Goal: Task Accomplishment & Management: Manage account settings

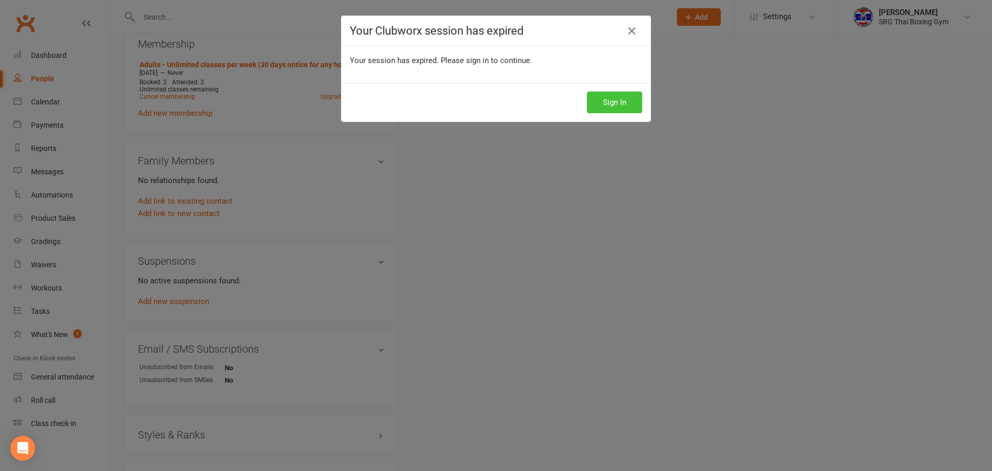
click at [617, 99] on button "Sign In" at bounding box center [614, 102] width 55 height 22
click at [621, 26] on div "Your Clubworx session has expired" at bounding box center [496, 31] width 309 height 30
click at [624, 26] on link at bounding box center [632, 31] width 17 height 17
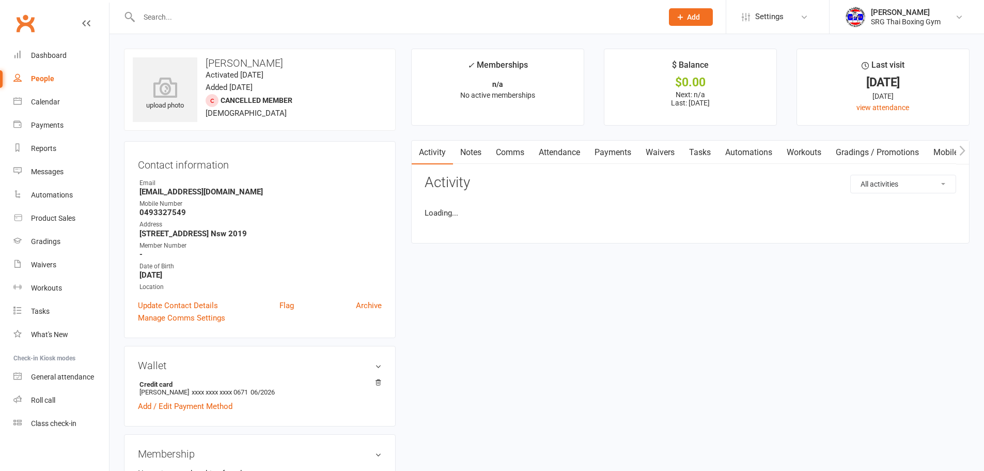
click at [111, 17] on react-component at bounding box center [328, 17] width 656 height 34
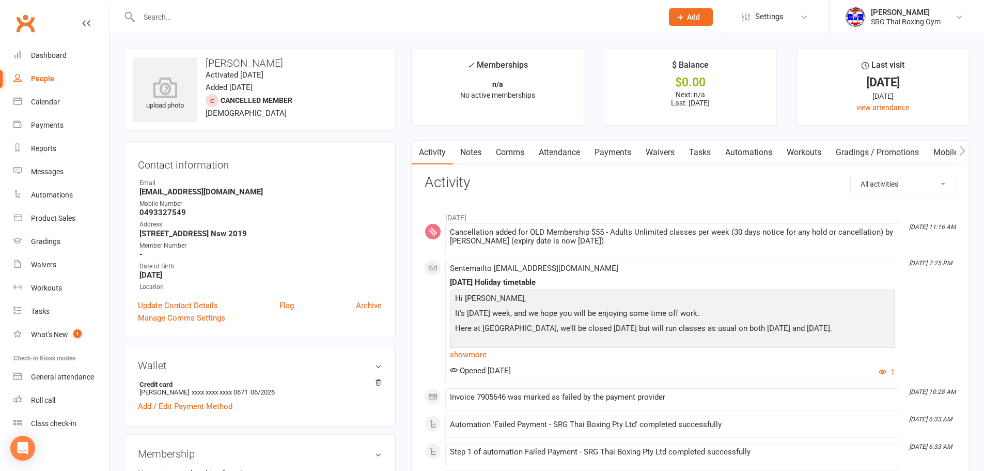
click at [142, 15] on input "text" at bounding box center [396, 17] width 520 height 14
drag, startPoint x: 86, startPoint y: 30, endPoint x: 79, endPoint y: 32, distance: 6.8
drag, startPoint x: 79, startPoint y: 32, endPoint x: 156, endPoint y: 18, distance: 78.3
click at [156, 18] on input "text" at bounding box center [396, 17] width 520 height 14
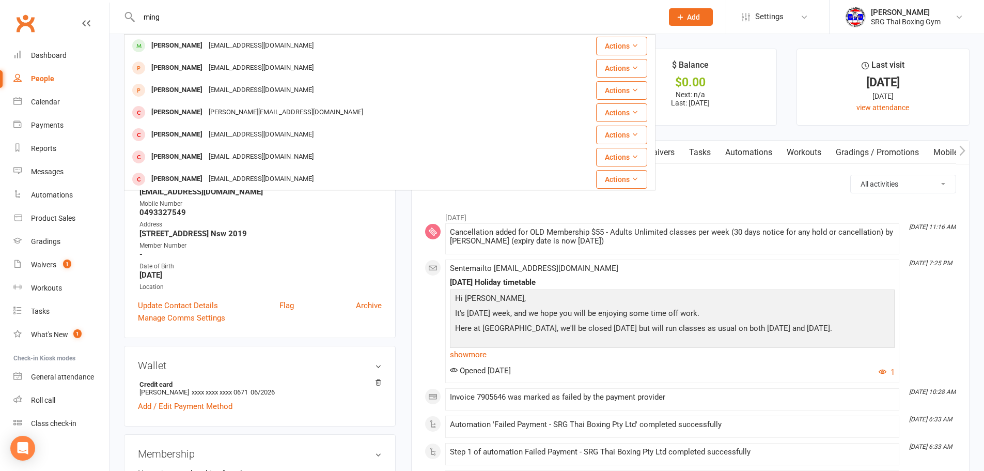
type input "ming"
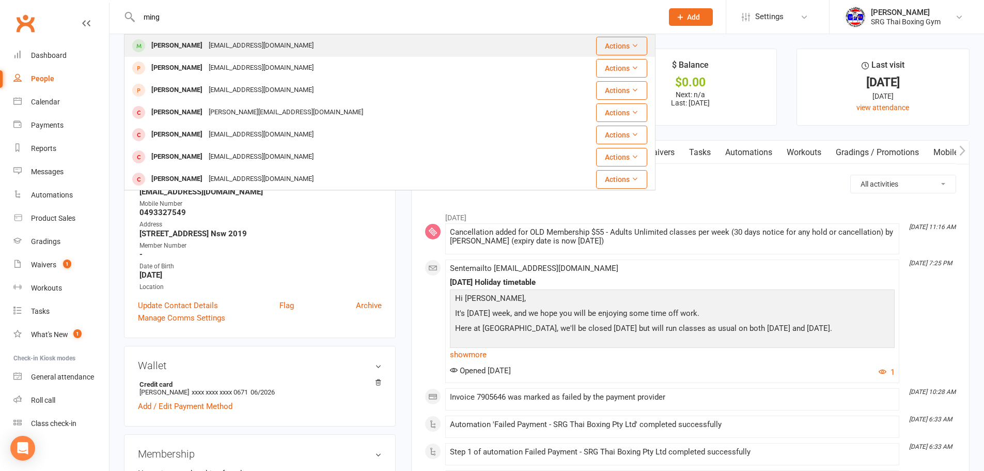
click at [251, 50] on div "[EMAIL_ADDRESS][DOMAIN_NAME]" at bounding box center [261, 45] width 111 height 15
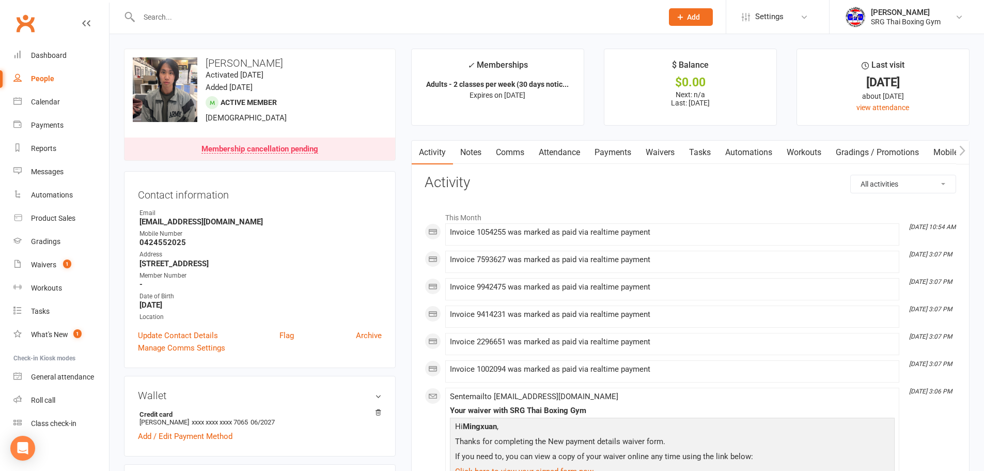
click at [660, 148] on link "Waivers" at bounding box center [660, 153] width 43 height 24
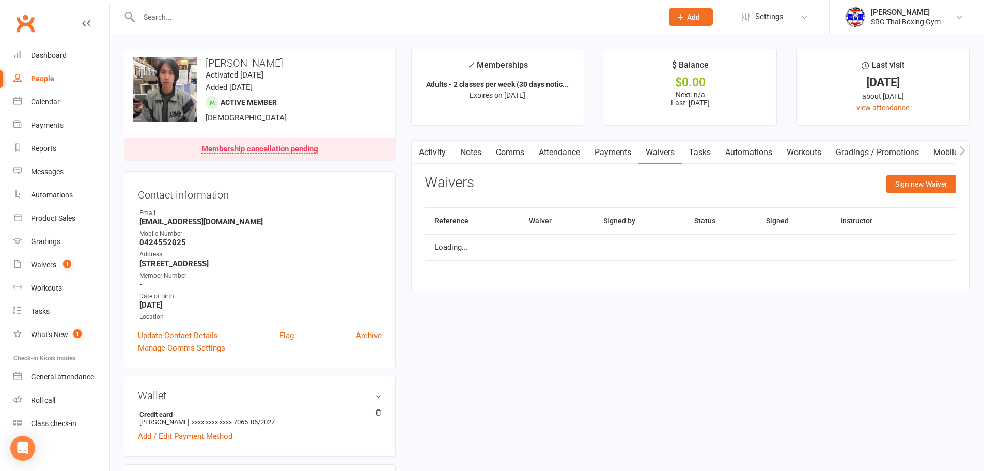
click at [633, 146] on link "Payments" at bounding box center [613, 153] width 51 height 24
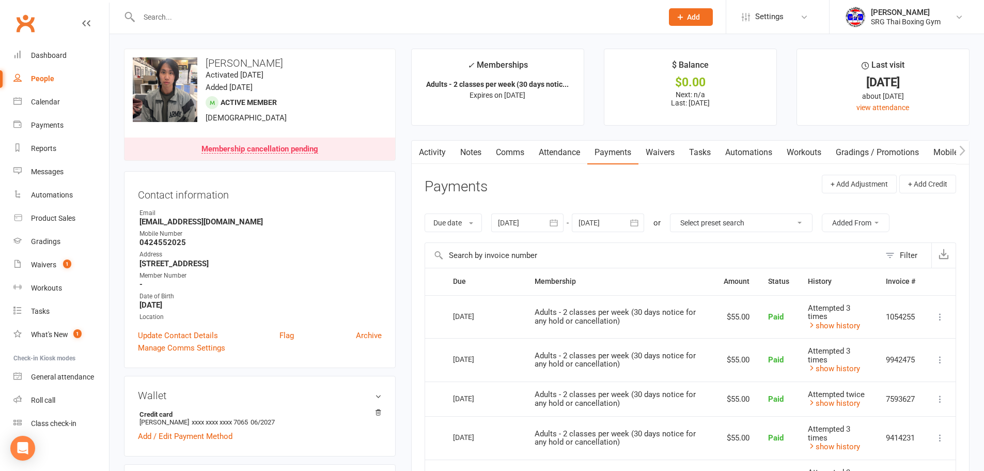
click at [597, 226] on div at bounding box center [608, 222] width 72 height 19
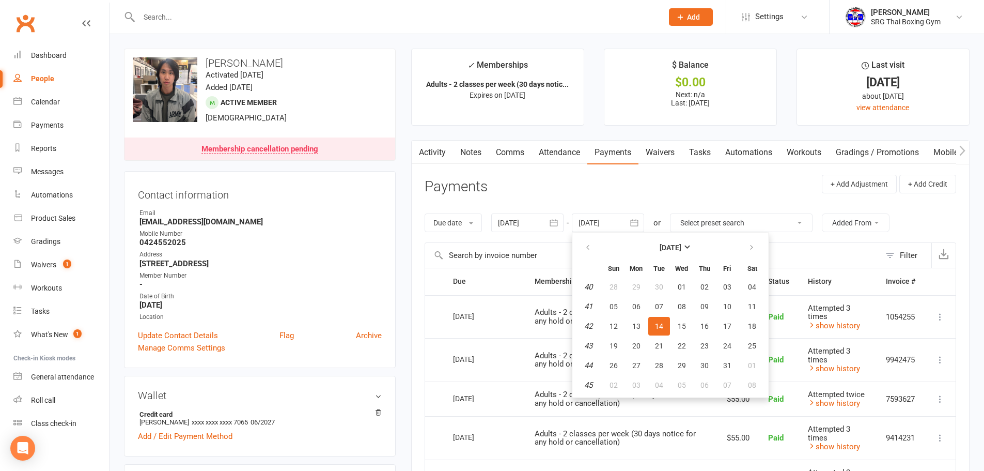
click at [582, 237] on th at bounding box center [589, 247] width 26 height 23
click at [582, 241] on button "button" at bounding box center [589, 247] width 22 height 19
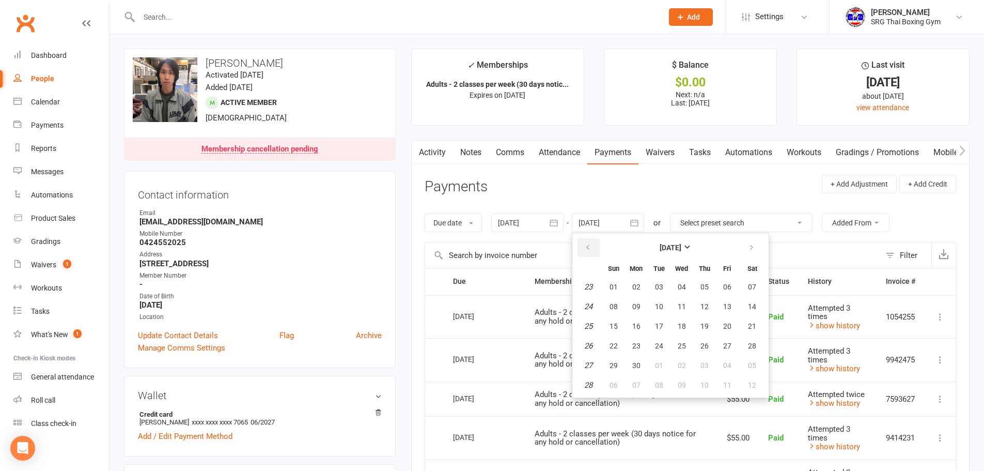
click at [582, 241] on button "button" at bounding box center [589, 247] width 22 height 19
click at [623, 288] on button "23" at bounding box center [614, 287] width 22 height 19
type input "[DATE]"
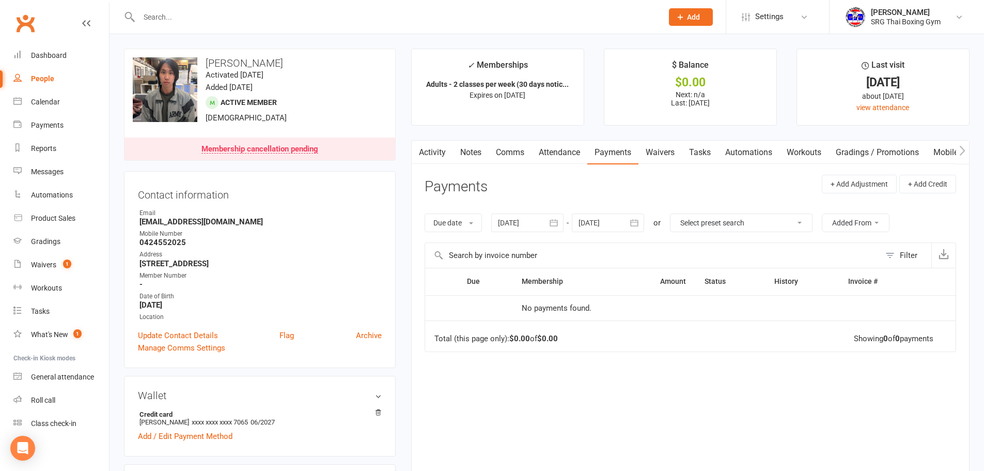
click at [545, 228] on div at bounding box center [527, 222] width 72 height 19
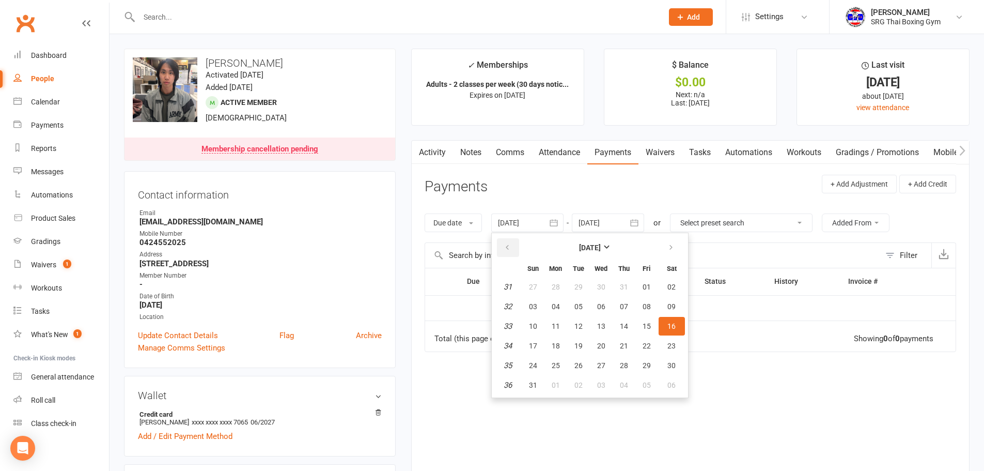
click at [513, 255] on button "button" at bounding box center [508, 247] width 22 height 19
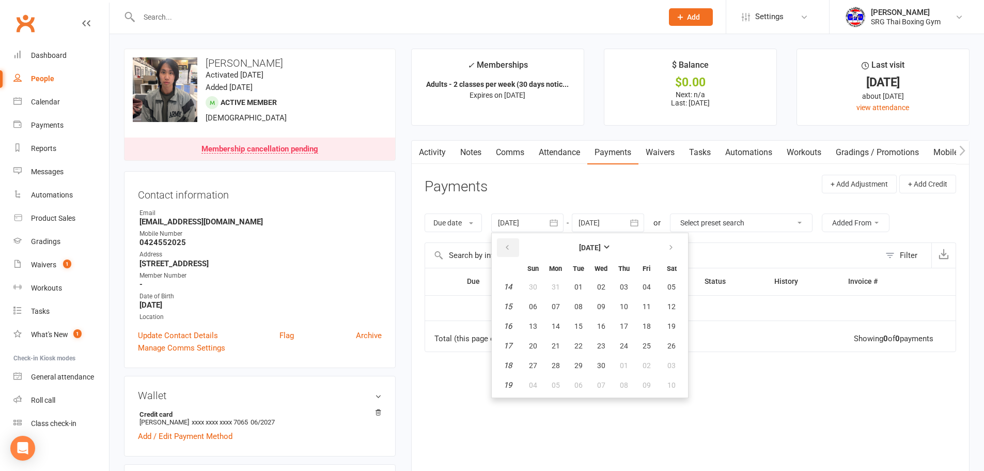
click at [513, 255] on button "button" at bounding box center [508, 247] width 22 height 19
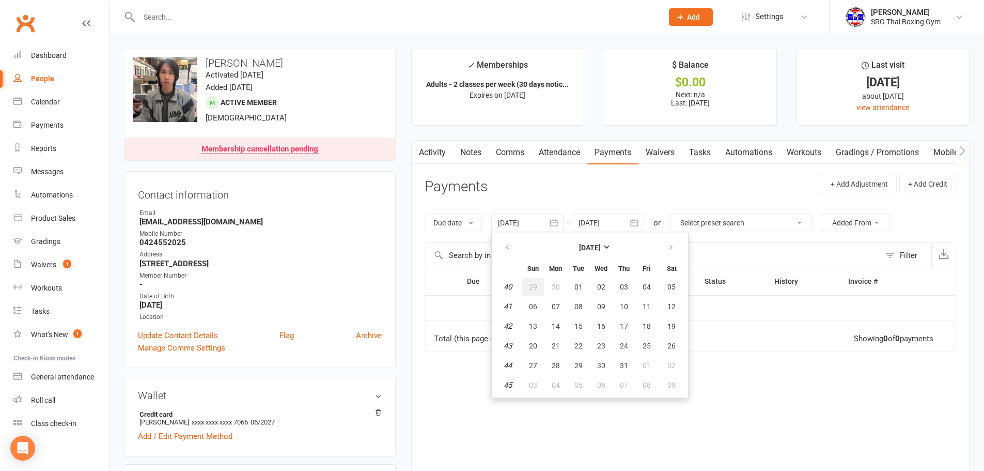
click at [537, 287] on span "29" at bounding box center [533, 287] width 8 height 8
type input "[DATE]"
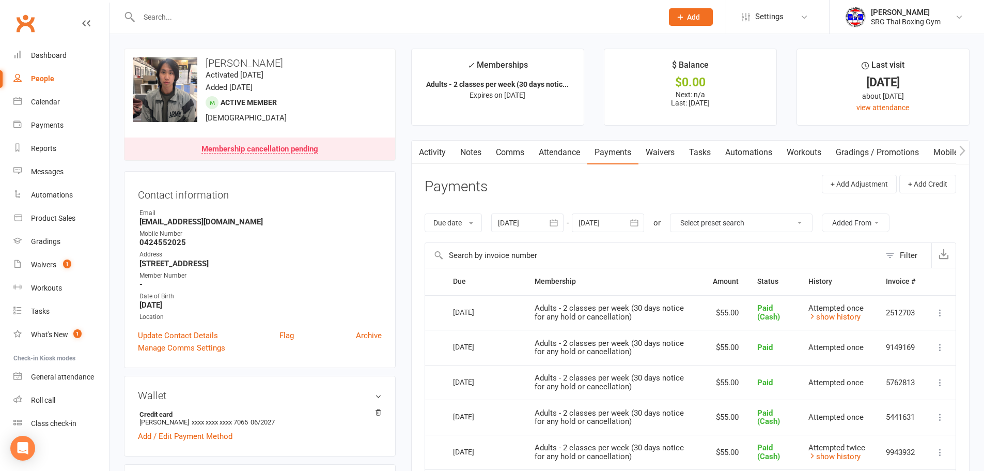
click at [624, 225] on div at bounding box center [608, 222] width 72 height 19
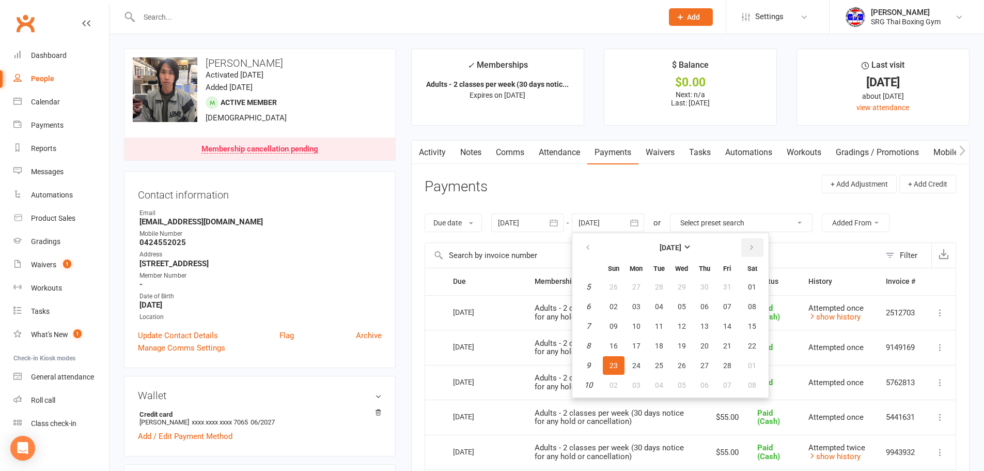
click at [754, 251] on icon "button" at bounding box center [751, 247] width 7 height 8
click at [748, 252] on button "button" at bounding box center [753, 247] width 22 height 19
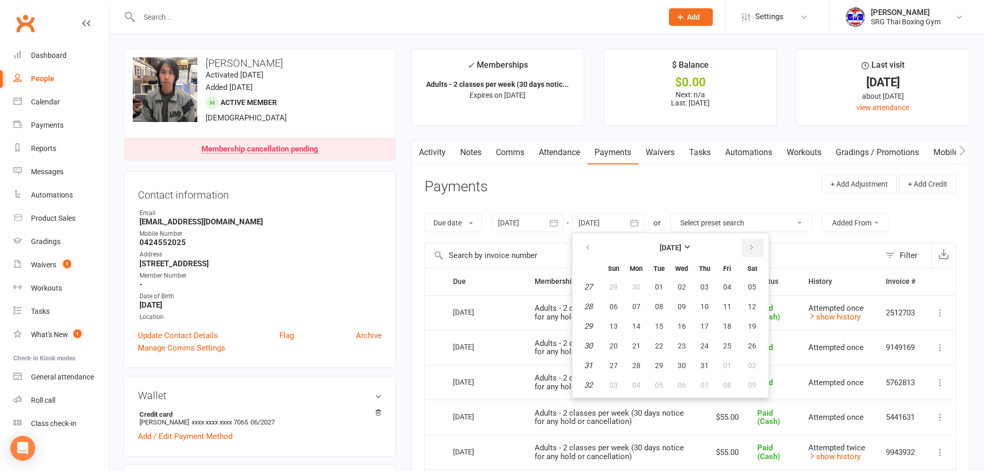
click at [760, 254] on button "button" at bounding box center [753, 247] width 22 height 19
click at [750, 250] on icon "button" at bounding box center [751, 247] width 7 height 8
click at [662, 322] on span "16" at bounding box center [659, 326] width 8 height 8
type input "[DATE]"
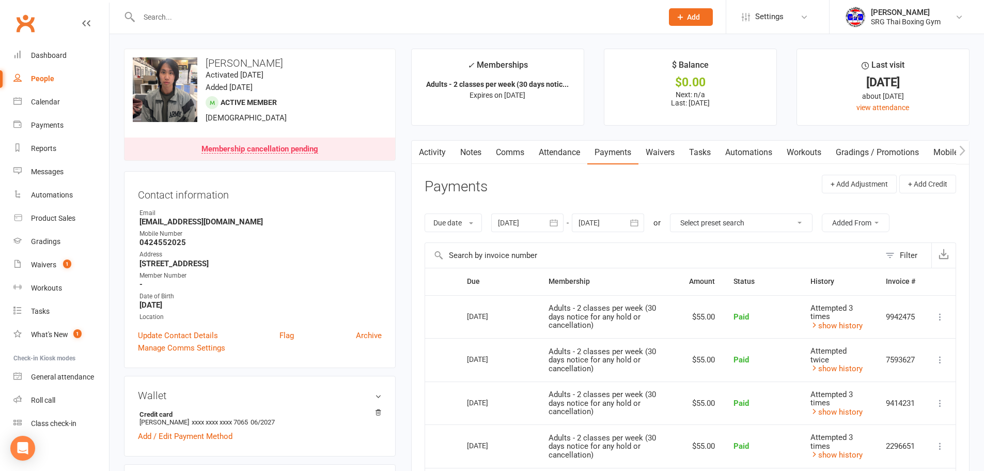
click at [193, 221] on strong "[EMAIL_ADDRESS][DOMAIN_NAME]" at bounding box center [261, 221] width 242 height 9
copy render-form-field "[EMAIL_ADDRESS][DOMAIN_NAME]"
click at [183, 239] on strong "0424552025" at bounding box center [261, 242] width 242 height 9
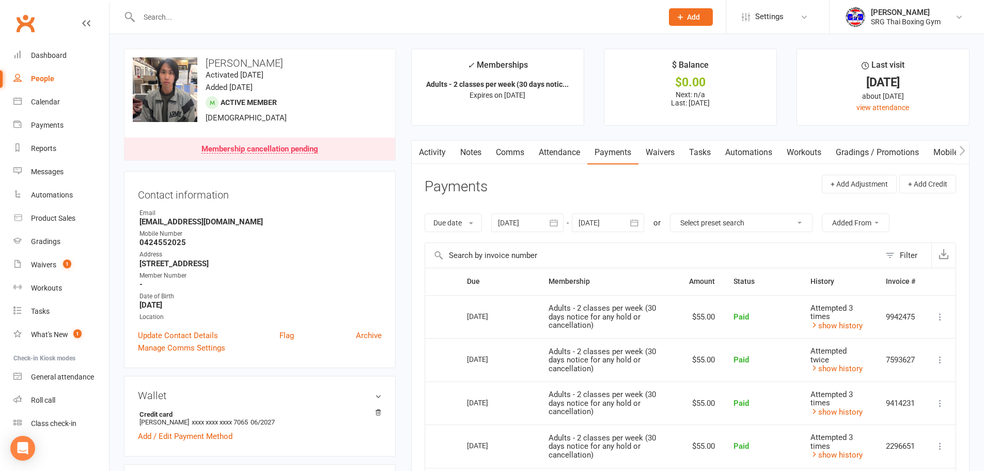
click at [183, 239] on strong "0424552025" at bounding box center [261, 242] width 242 height 9
copy render-form-field "0424552025"
click at [209, 21] on input "text" at bounding box center [396, 17] width 520 height 14
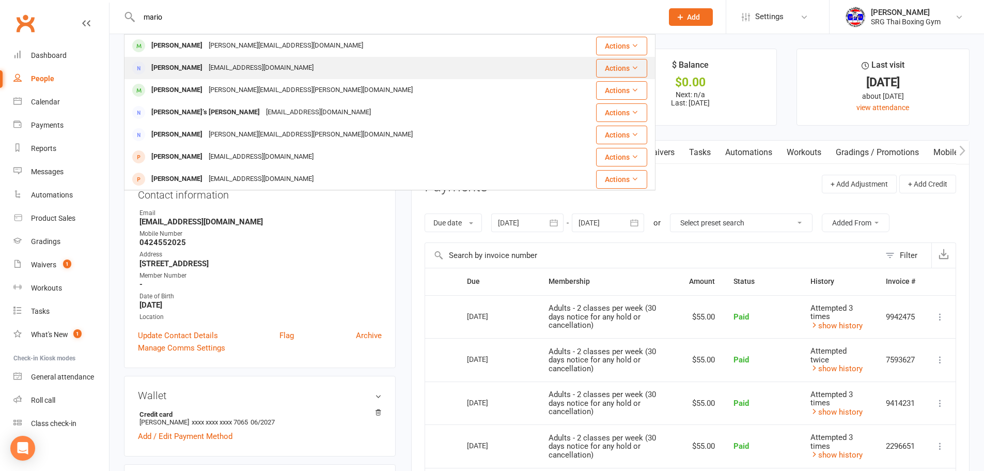
type input "mario"
click at [217, 70] on div "[EMAIL_ADDRESS][DOMAIN_NAME]" at bounding box center [261, 67] width 111 height 15
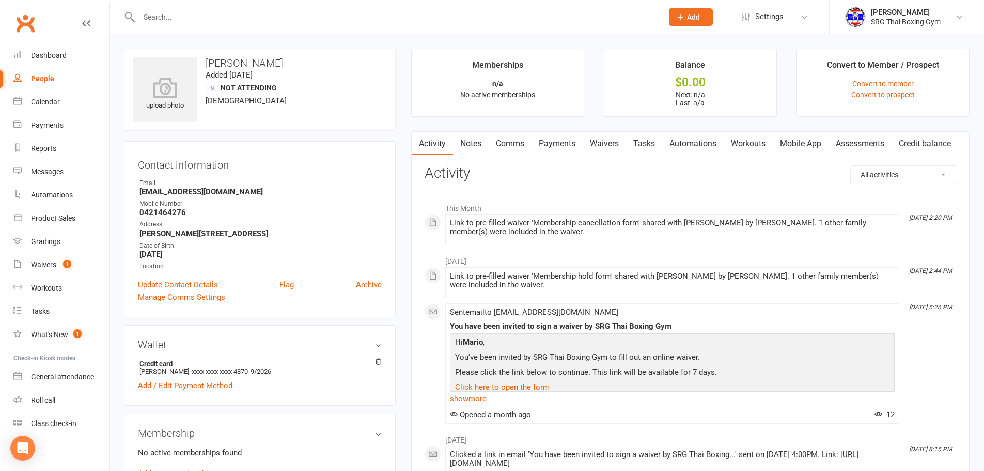
click at [597, 141] on link "Waivers" at bounding box center [604, 144] width 43 height 24
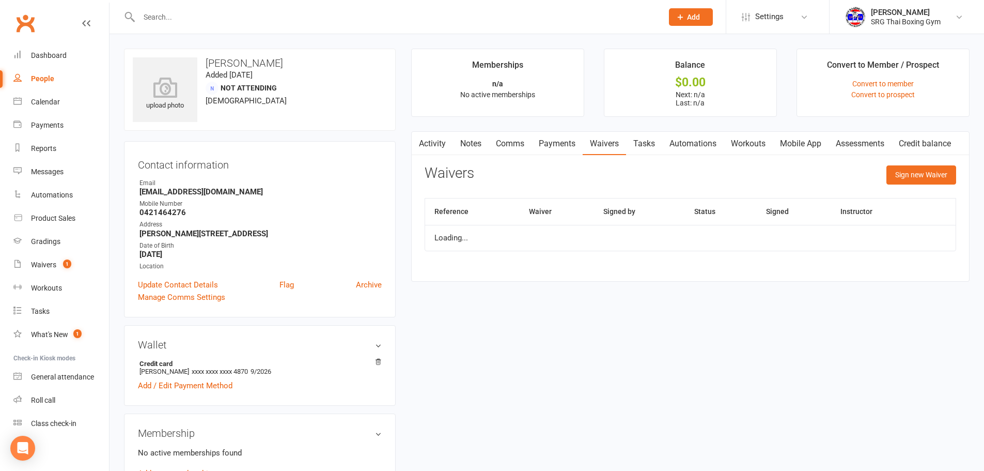
click at [568, 147] on link "Payments" at bounding box center [557, 144] width 51 height 24
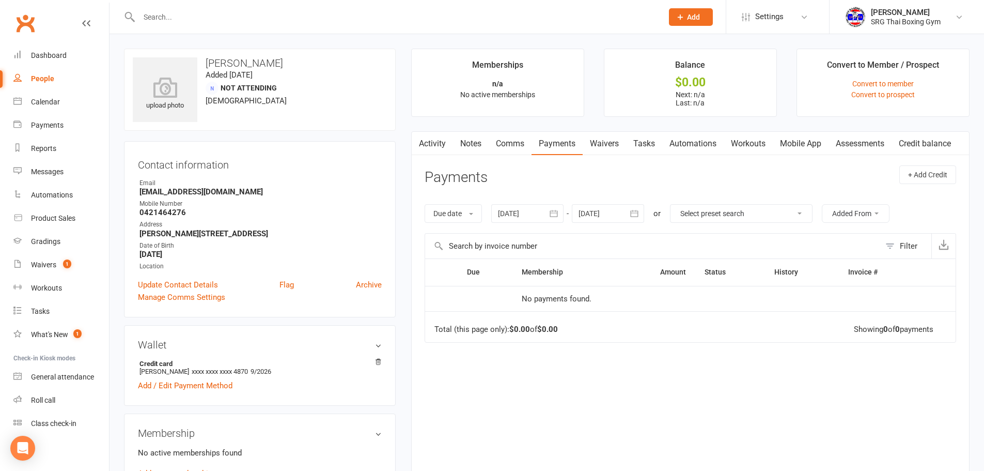
click at [538, 215] on div at bounding box center [527, 213] width 72 height 19
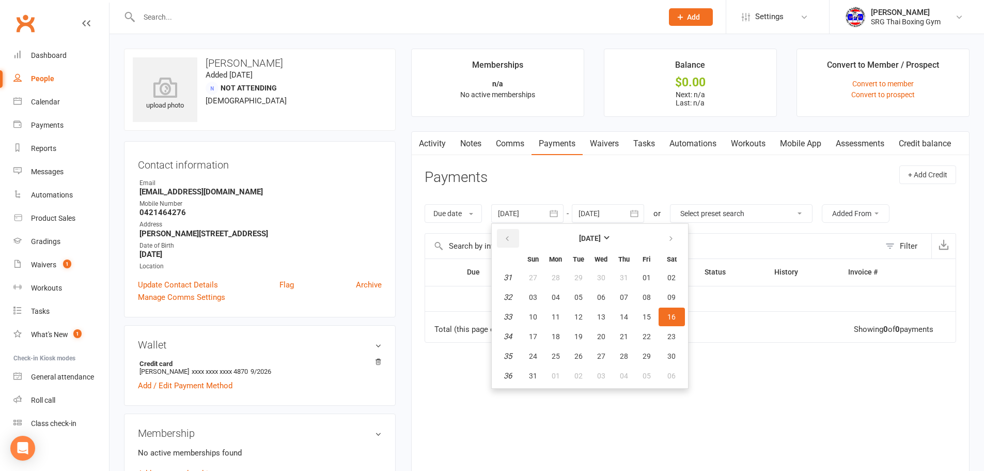
click at [510, 245] on button "button" at bounding box center [508, 238] width 22 height 19
click at [510, 244] on button "button" at bounding box center [508, 238] width 22 height 19
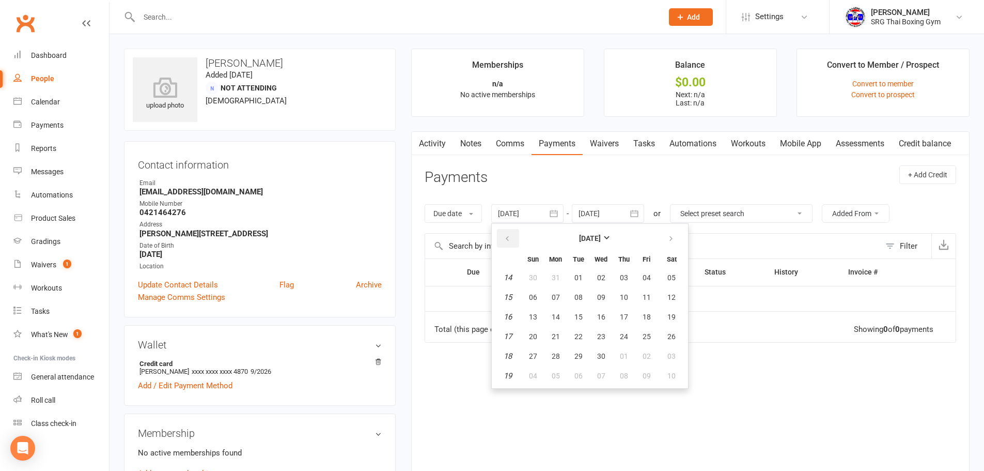
click at [510, 244] on button "button" at bounding box center [508, 238] width 22 height 19
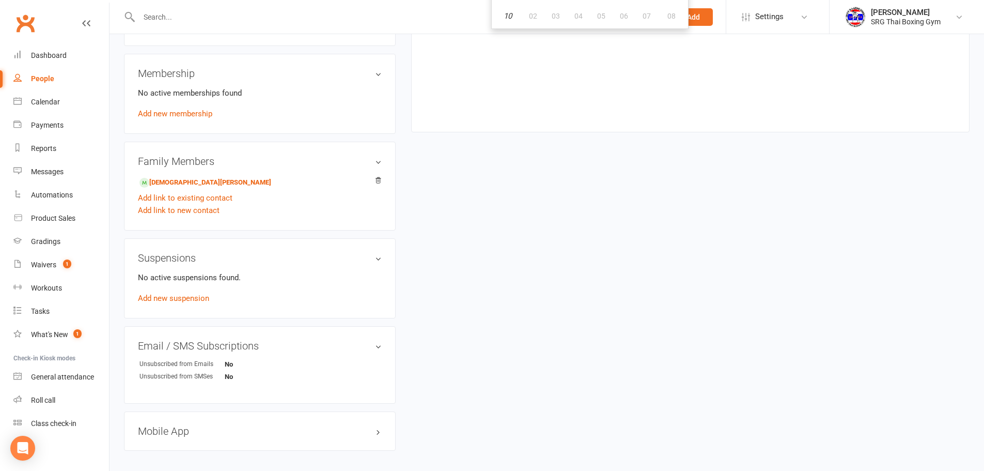
scroll to position [400, 0]
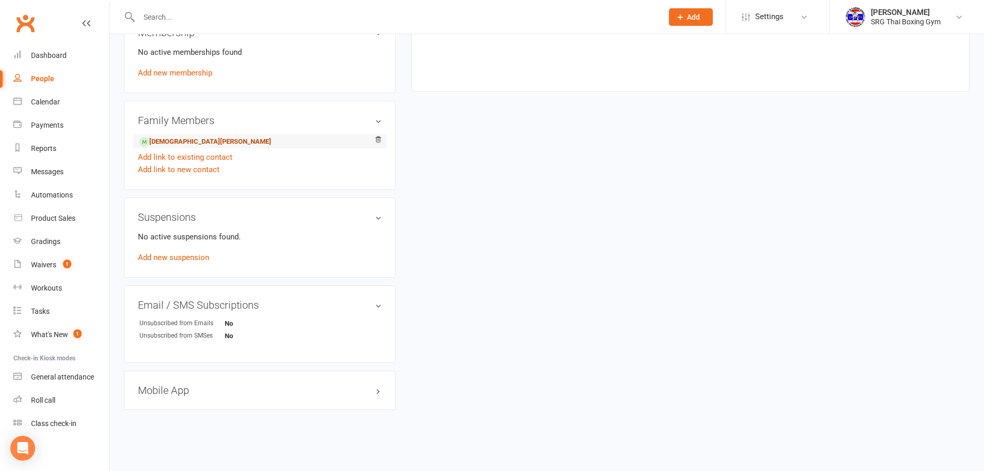
click at [205, 136] on link "[DEMOGRAPHIC_DATA][PERSON_NAME]" at bounding box center [206, 141] width 132 height 11
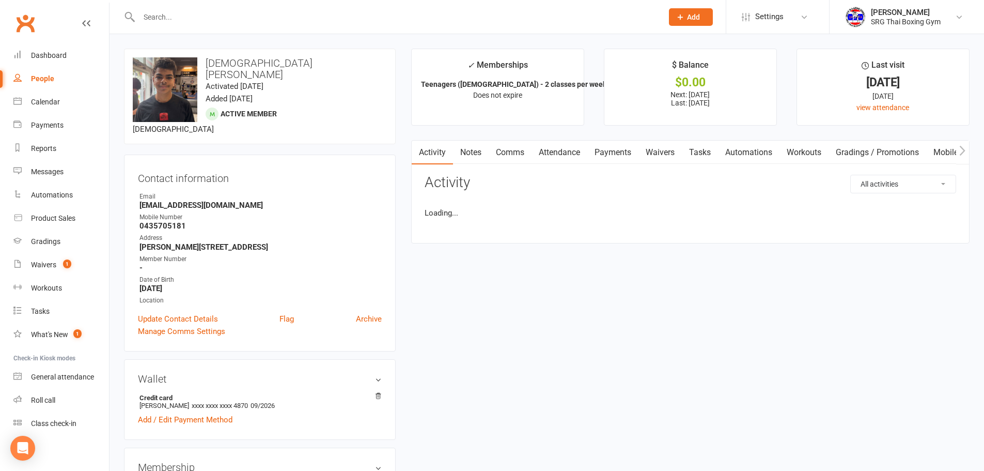
click at [713, 152] on link "Tasks" at bounding box center [700, 153] width 36 height 24
click at [670, 156] on link "Waivers" at bounding box center [660, 153] width 43 height 24
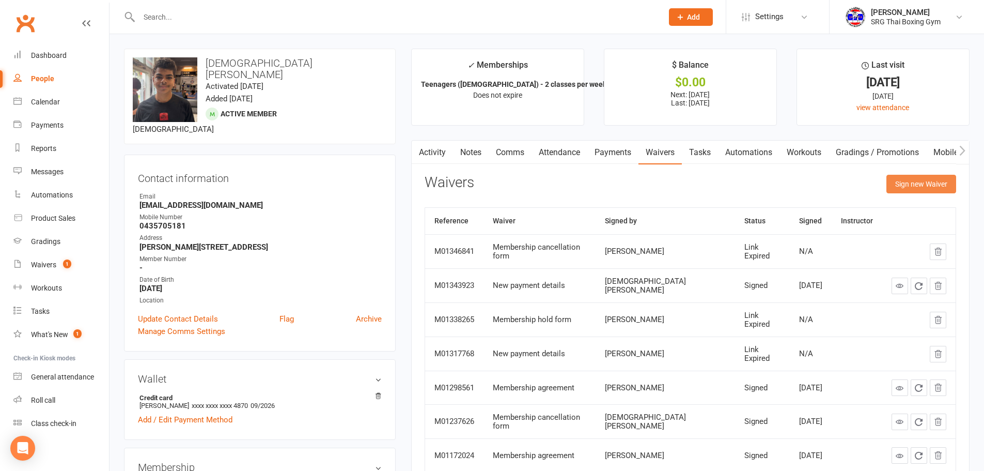
click at [895, 179] on button "Sign new Waiver" at bounding box center [922, 184] width 70 height 19
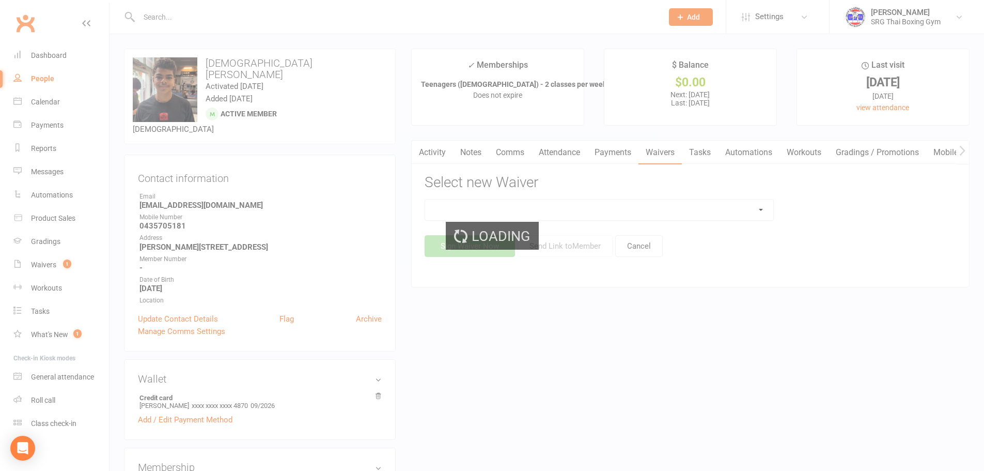
click at [617, 223] on div "Sign Waiver Now Send Link to Member Cancel" at bounding box center [691, 228] width 532 height 58
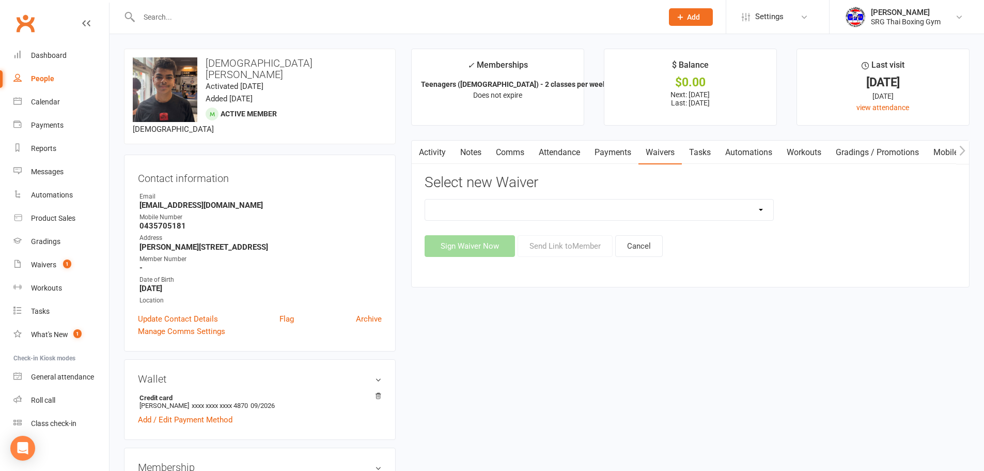
click at [621, 212] on select "Membership agreement Membership cancellation form Membership hold form New paym…" at bounding box center [599, 209] width 348 height 21
select select "12441"
click at [425, 199] on select "Membership agreement Membership cancellation form Membership hold form New paym…" at bounding box center [599, 209] width 348 height 21
click at [584, 253] on button "Send Link to Member" at bounding box center [565, 246] width 95 height 22
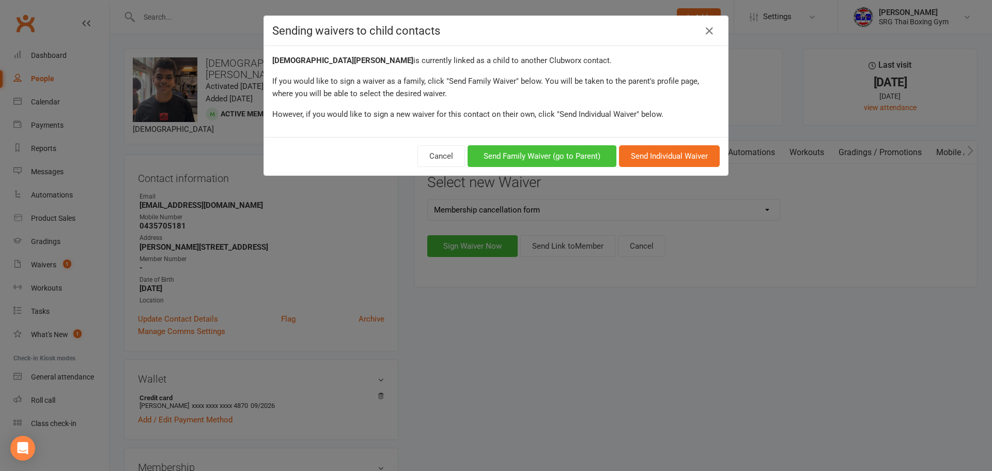
click at [564, 160] on button "Send Family Waiver (go to Parent)" at bounding box center [542, 156] width 149 height 22
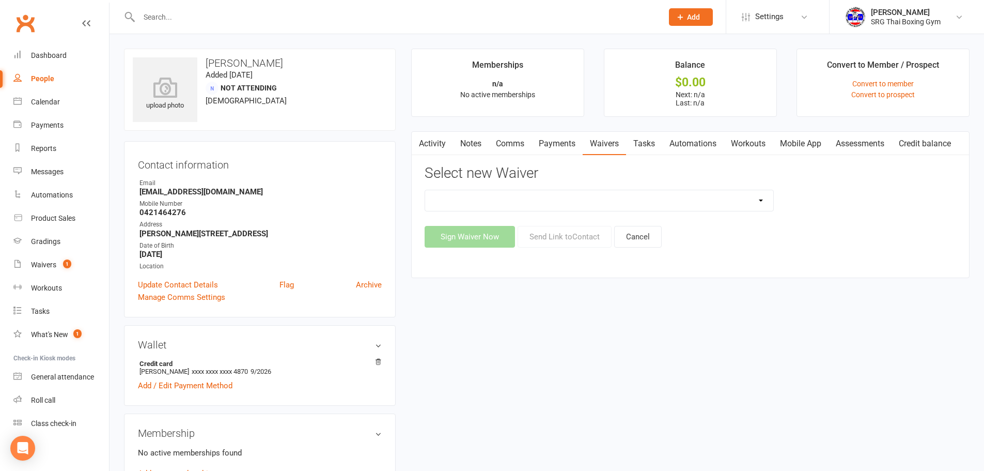
click at [524, 192] on select "Membership agreement Membership cancellation form Membership hold form New paym…" at bounding box center [599, 200] width 348 height 21
select select "12441"
click at [425, 190] on select "Membership agreement Membership cancellation form Membership hold form New paym…" at bounding box center [599, 200] width 348 height 21
click at [597, 239] on button "Send Link to Contact" at bounding box center [565, 237] width 94 height 22
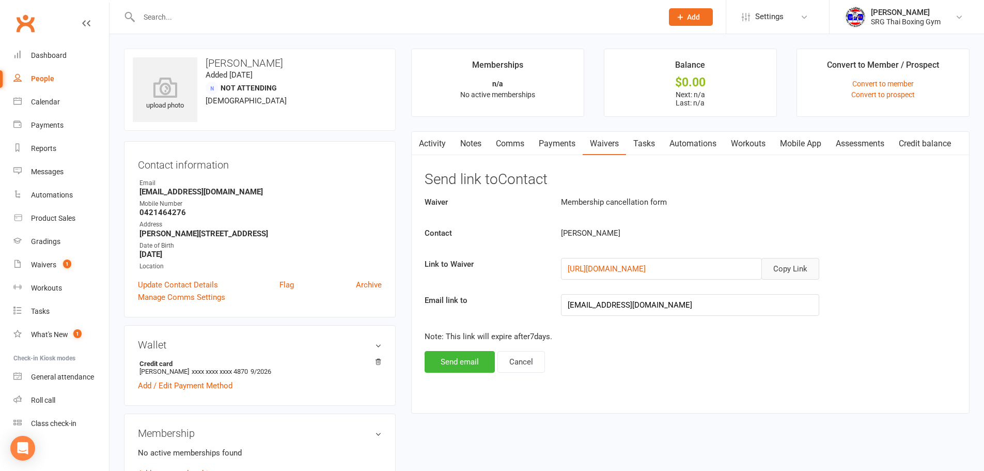
click at [804, 277] on button "Copy Link" at bounding box center [791, 269] width 58 height 22
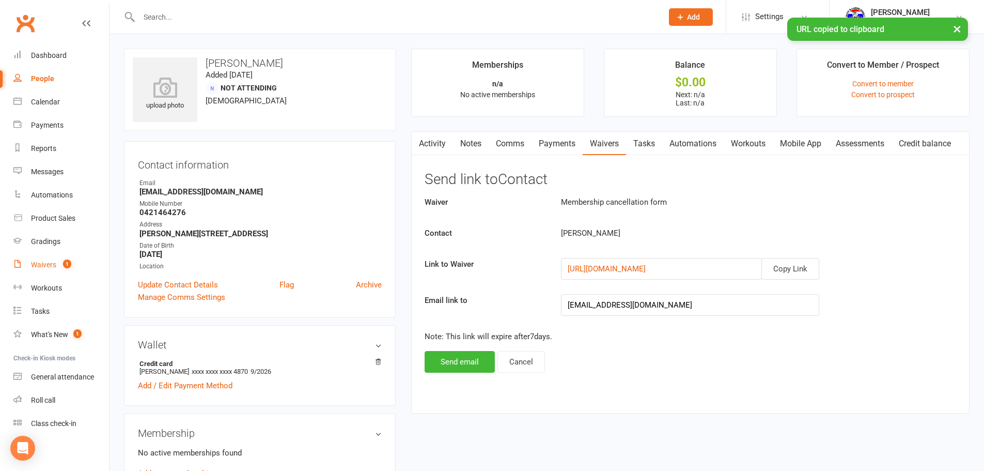
click at [83, 259] on link "Waivers 1" at bounding box center [61, 264] width 96 height 23
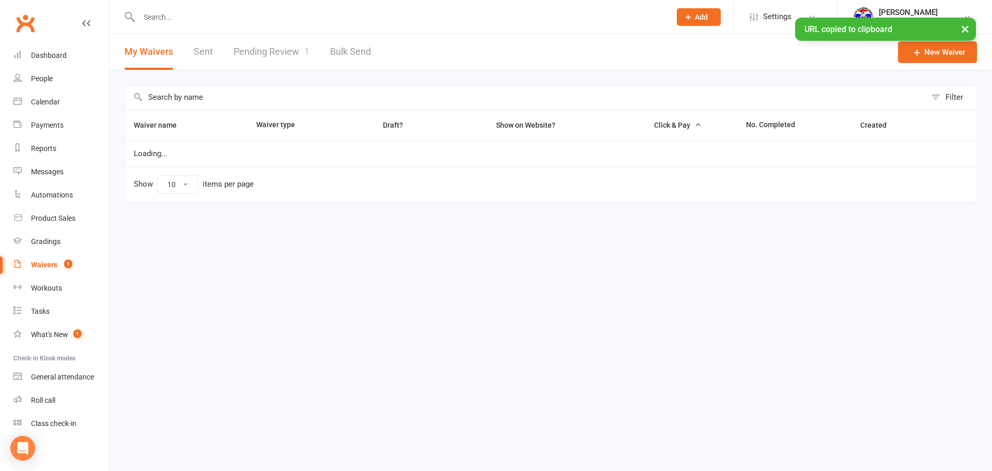
click at [287, 67] on link "Pending Review 1" at bounding box center [272, 52] width 76 height 36
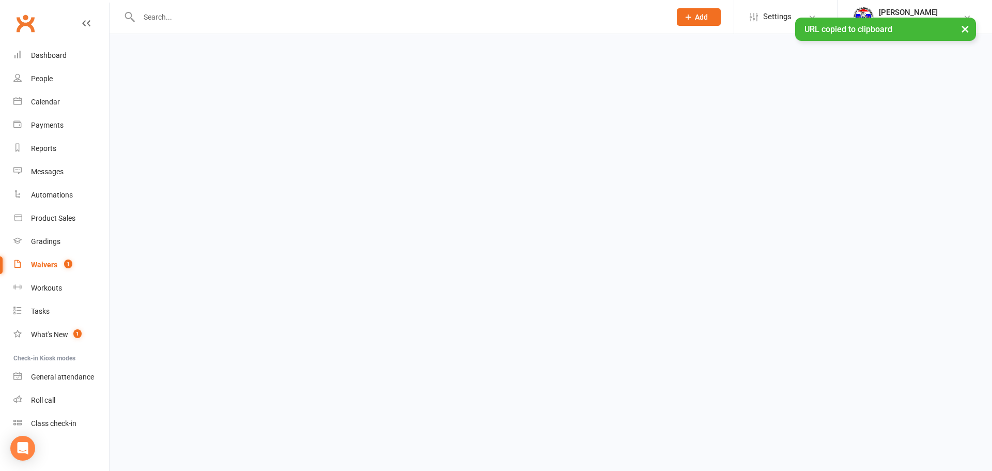
select select "100"
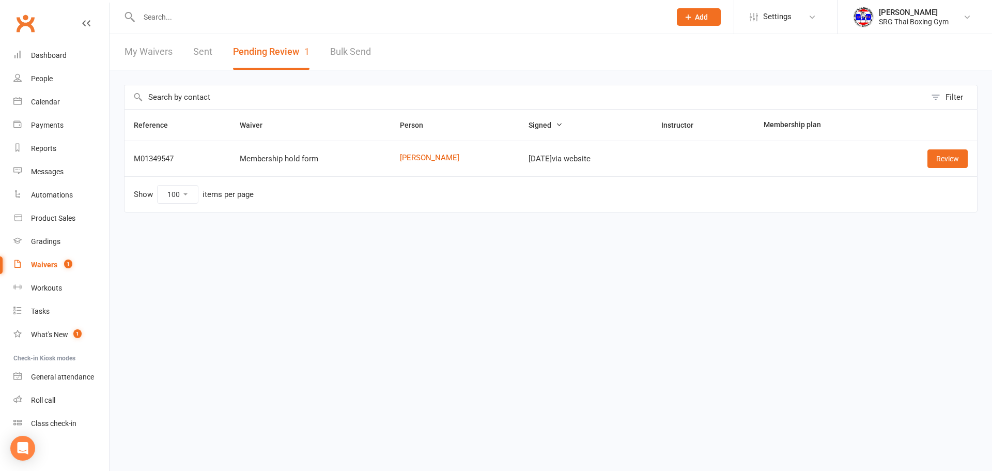
drag, startPoint x: 905, startPoint y: 252, endPoint x: 613, endPoint y: 146, distance: 309.9
click at [905, 252] on html "Prospect Member Non-attending contact Class / event Appointment Grading event T…" at bounding box center [496, 128] width 992 height 256
click at [60, 49] on link "Dashboard" at bounding box center [61, 55] width 96 height 23
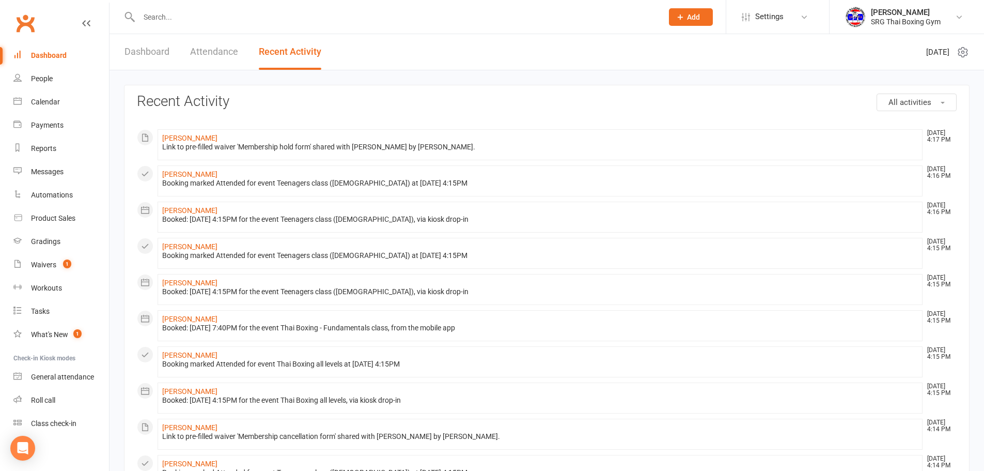
click at [177, 32] on div at bounding box center [390, 17] width 532 height 34
click at [181, 14] on input "text" at bounding box center [396, 17] width 520 height 14
click at [182, 11] on input "text" at bounding box center [396, 17] width 520 height 14
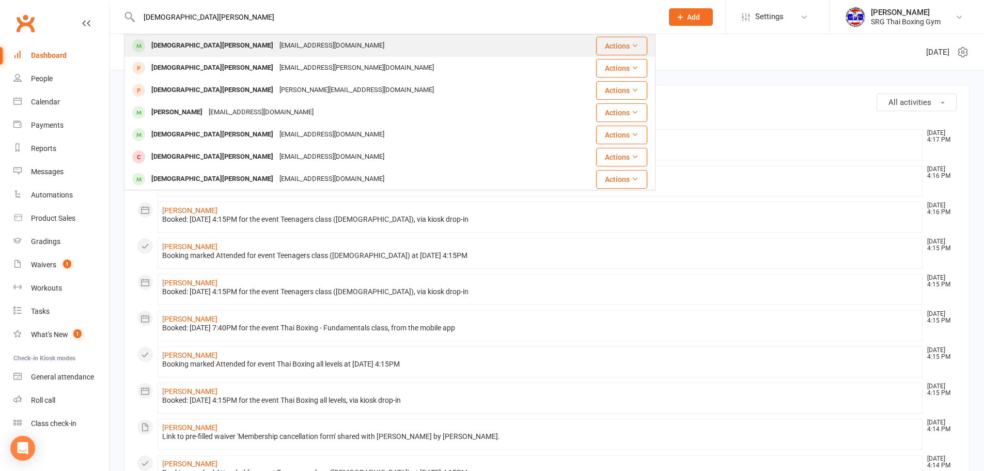
type input "[DEMOGRAPHIC_DATA][PERSON_NAME]"
click at [338, 38] on div "[DEMOGRAPHIC_DATA][PERSON_NAME] [EMAIL_ADDRESS][DOMAIN_NAME]" at bounding box center [348, 45] width 446 height 21
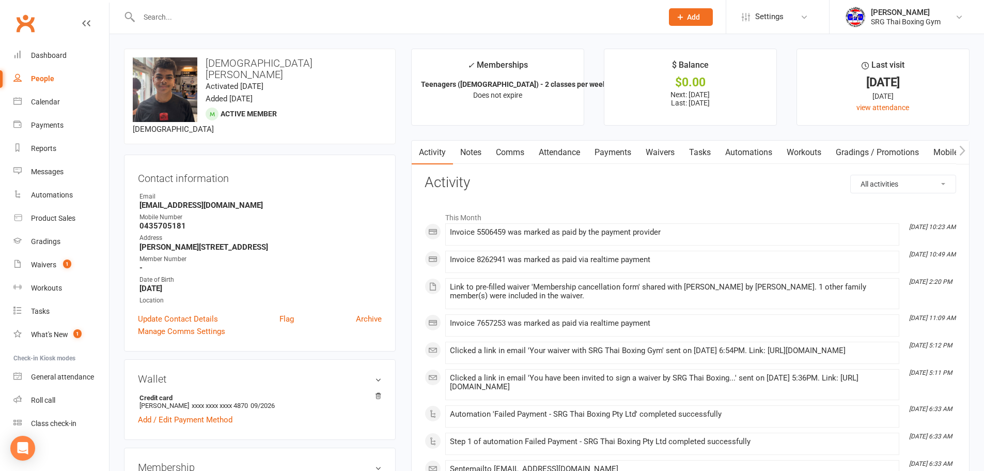
click at [489, 155] on link "Comms" at bounding box center [510, 153] width 43 height 24
click at [546, 155] on link "Attendance" at bounding box center [560, 153] width 56 height 24
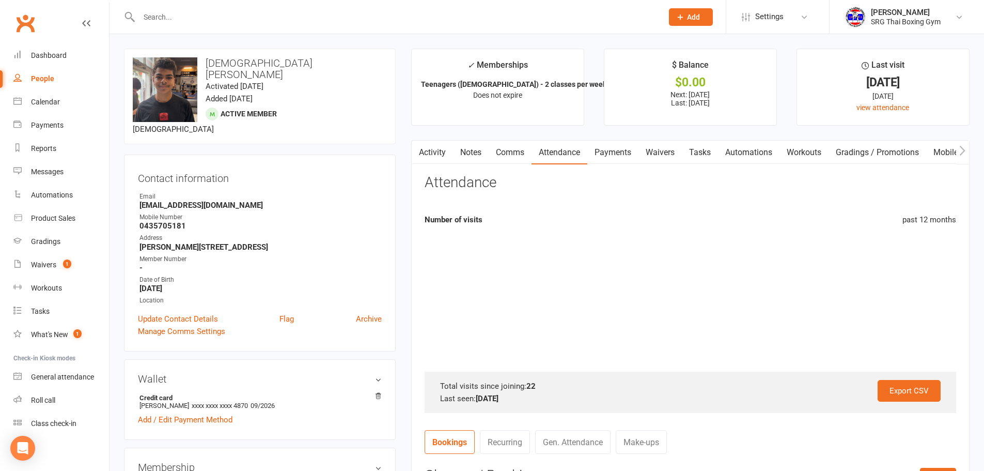
click at [599, 155] on link "Payments" at bounding box center [613, 153] width 51 height 24
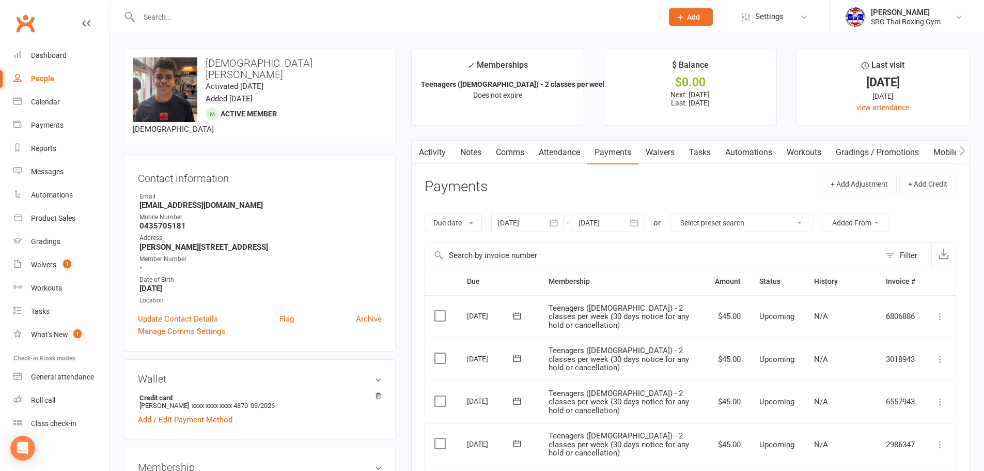
click at [509, 223] on div at bounding box center [527, 222] width 72 height 19
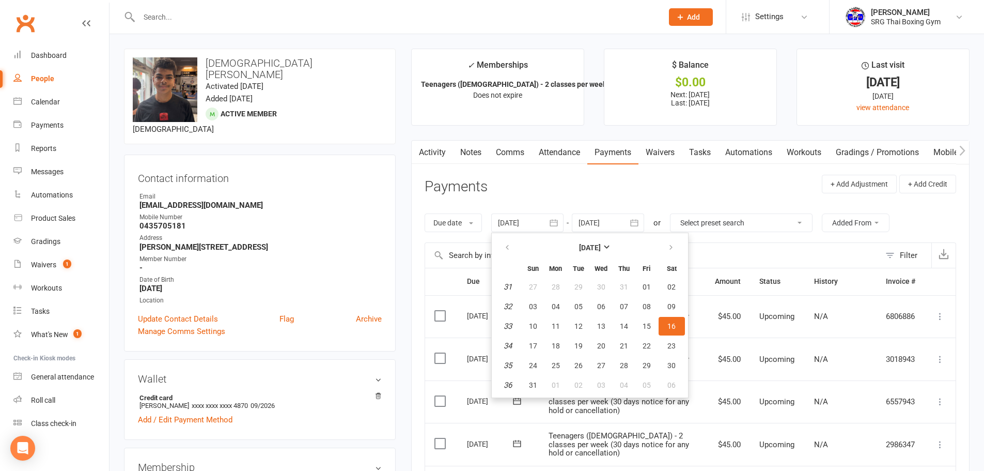
click at [504, 238] on th at bounding box center [508, 247] width 26 height 23
click at [504, 239] on button "button" at bounding box center [508, 247] width 22 height 19
click at [505, 239] on button "button" at bounding box center [508, 247] width 22 height 19
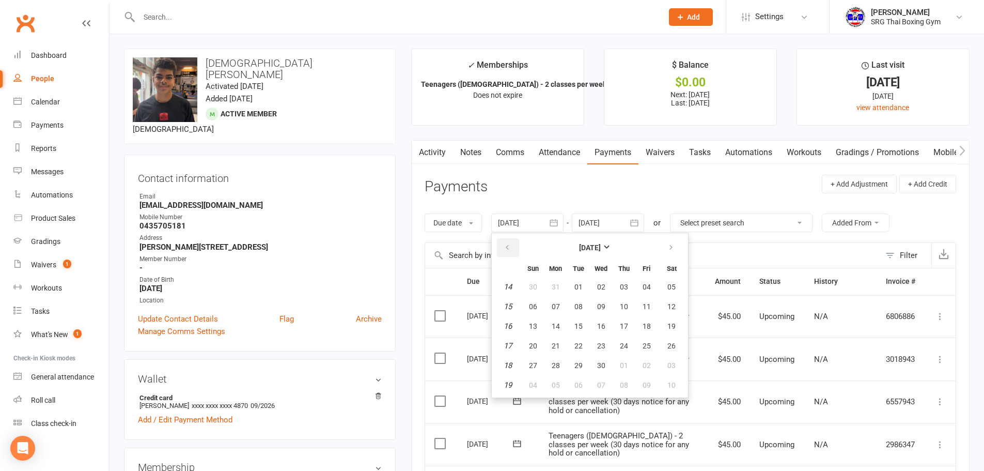
click at [505, 239] on button "button" at bounding box center [508, 247] width 22 height 19
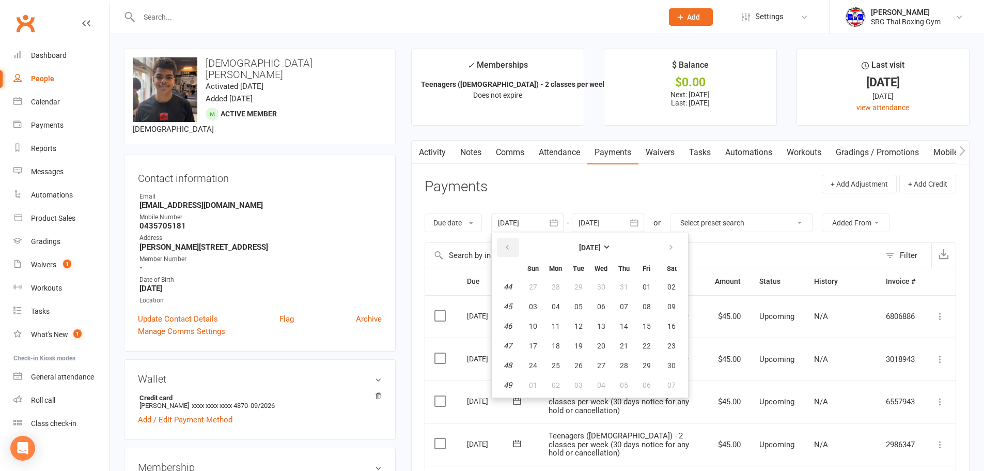
click at [508, 240] on button "button" at bounding box center [508, 247] width 22 height 19
click at [541, 294] on button "29" at bounding box center [533, 287] width 22 height 19
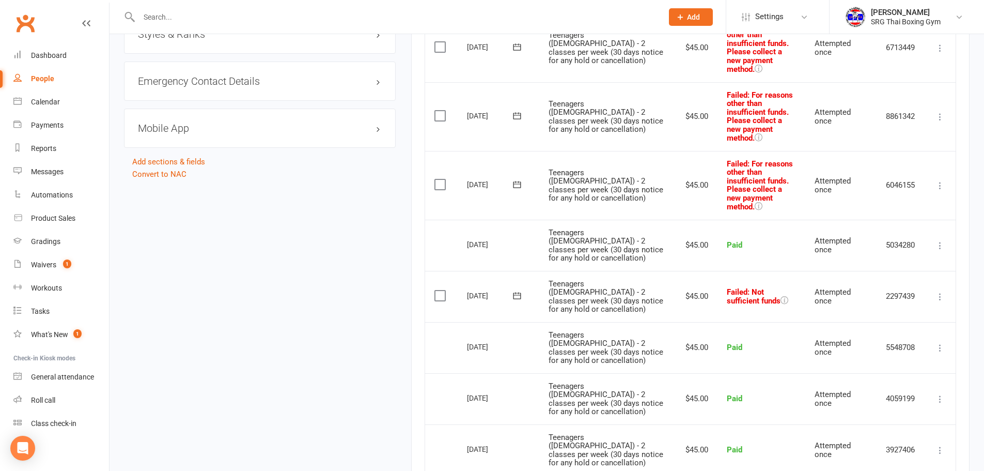
scroll to position [672, 0]
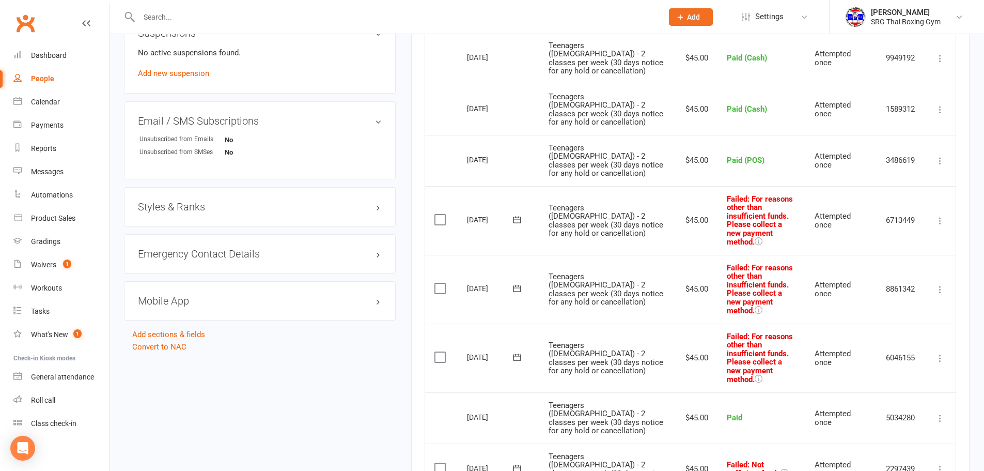
drag, startPoint x: 743, startPoint y: 211, endPoint x: 735, endPoint y: 259, distance: 48.6
click at [743, 215] on span ": For reasons other than insufficient funds. Please collect a new payment metho…" at bounding box center [760, 220] width 66 height 53
click at [733, 273] on span ": For reasons other than insufficient funds. Please collect a new payment metho…" at bounding box center [760, 289] width 66 height 53
click at [742, 332] on span ": For reasons other than insufficient funds. Please collect a new payment metho…" at bounding box center [760, 358] width 66 height 53
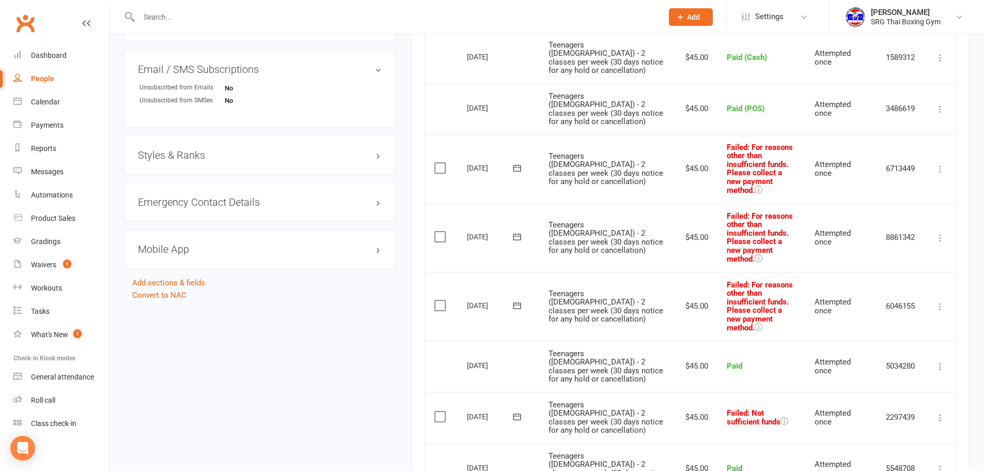
click at [732, 408] on span ": Not sufficient funds" at bounding box center [754, 417] width 54 height 19
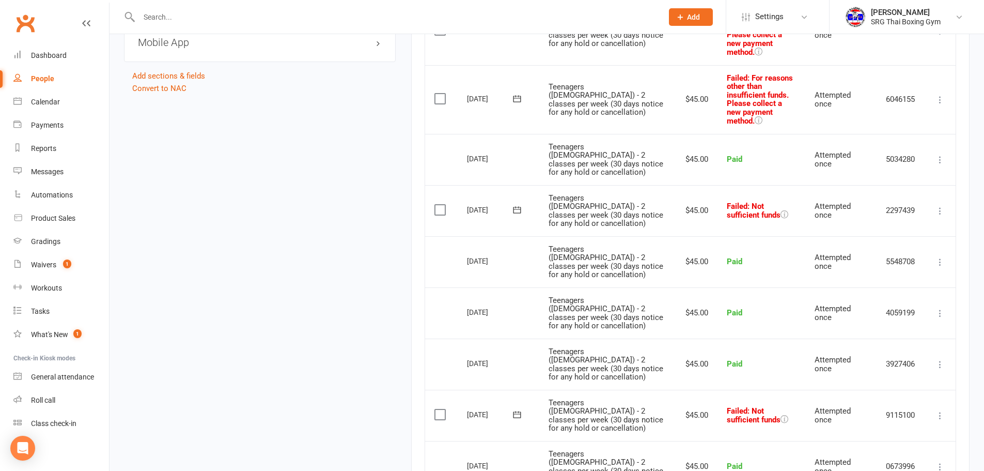
click at [732, 406] on span ": Not sufficient funds" at bounding box center [754, 415] width 54 height 19
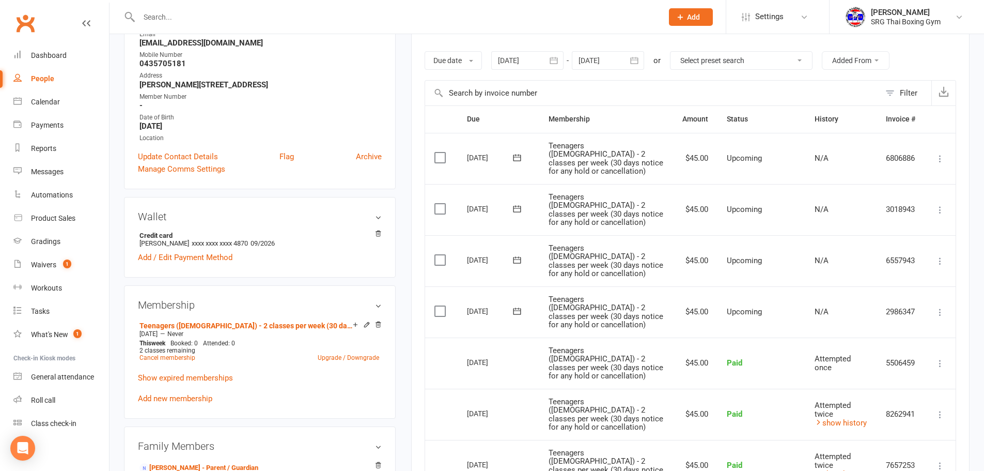
scroll to position [155, 0]
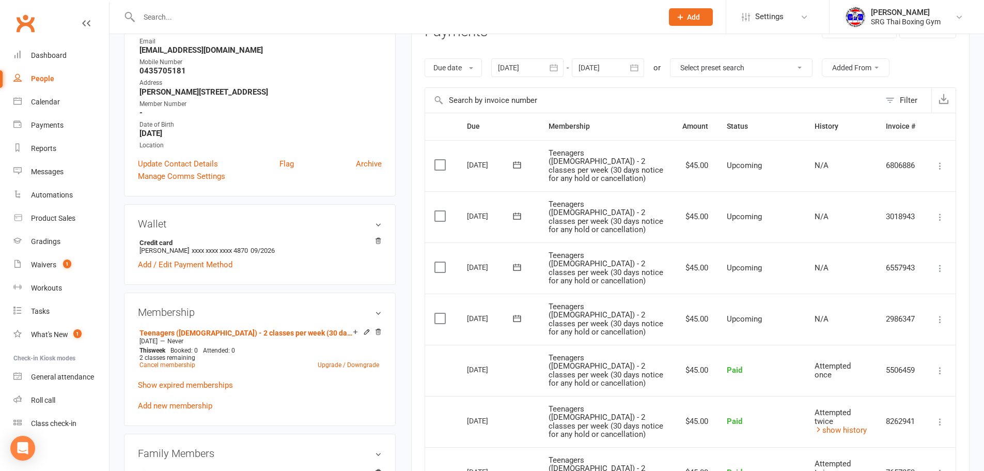
click at [531, 77] on div at bounding box center [527, 67] width 72 height 19
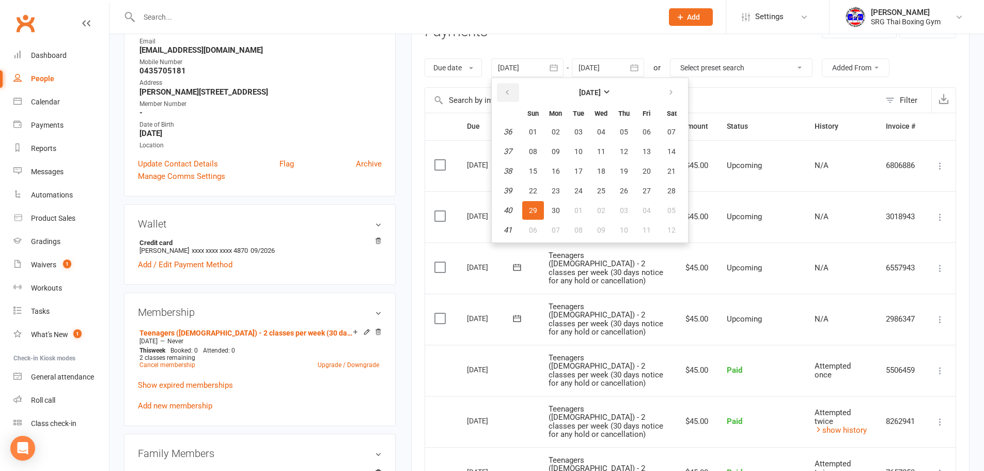
click at [507, 100] on button "button" at bounding box center [508, 92] width 22 height 19
click at [508, 98] on button "button" at bounding box center [508, 92] width 22 height 19
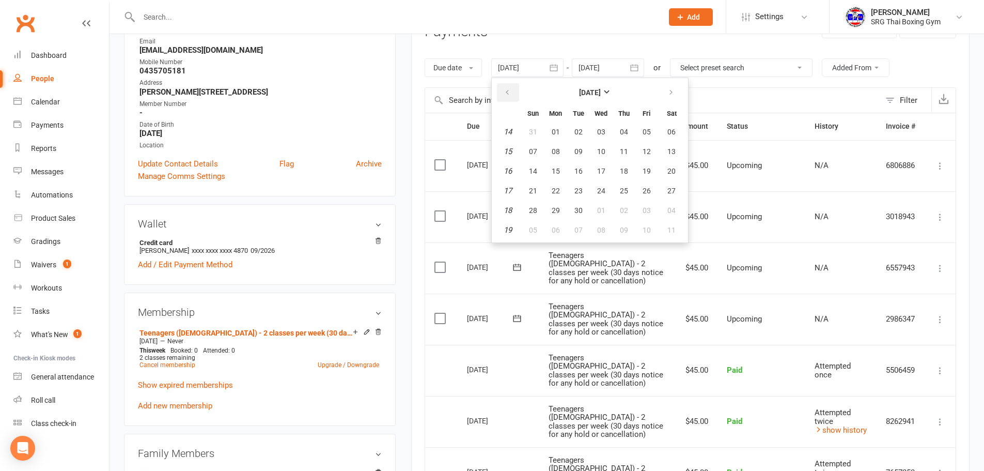
click at [508, 98] on button "button" at bounding box center [508, 92] width 22 height 19
click at [535, 146] on button "07" at bounding box center [533, 151] width 22 height 19
type input "[DATE]"
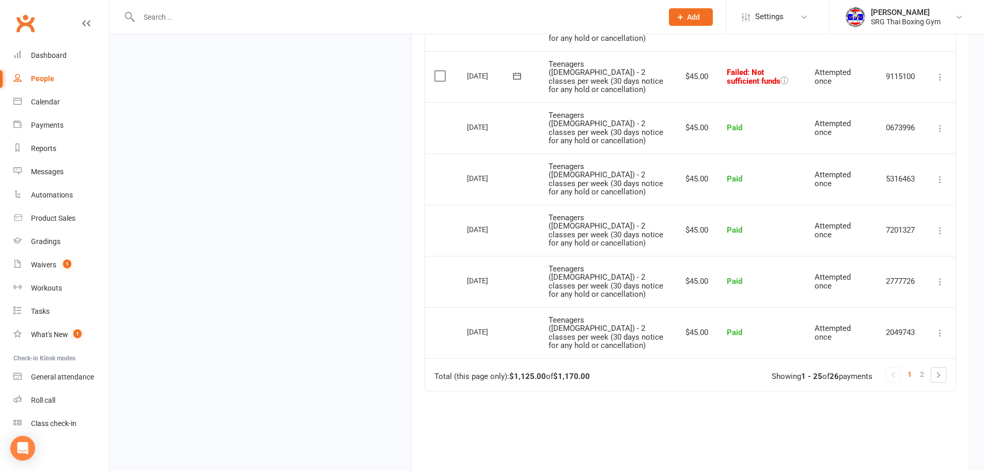
scroll to position [1353, 0]
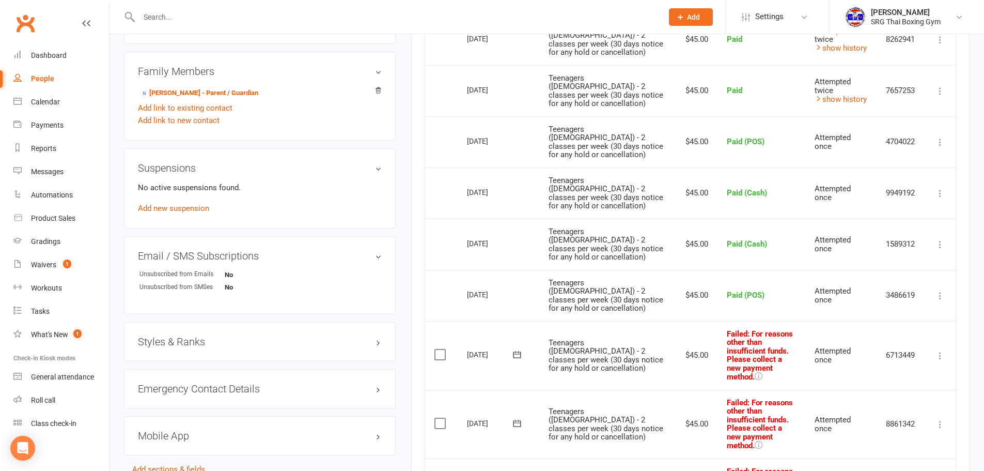
scroll to position [474, 0]
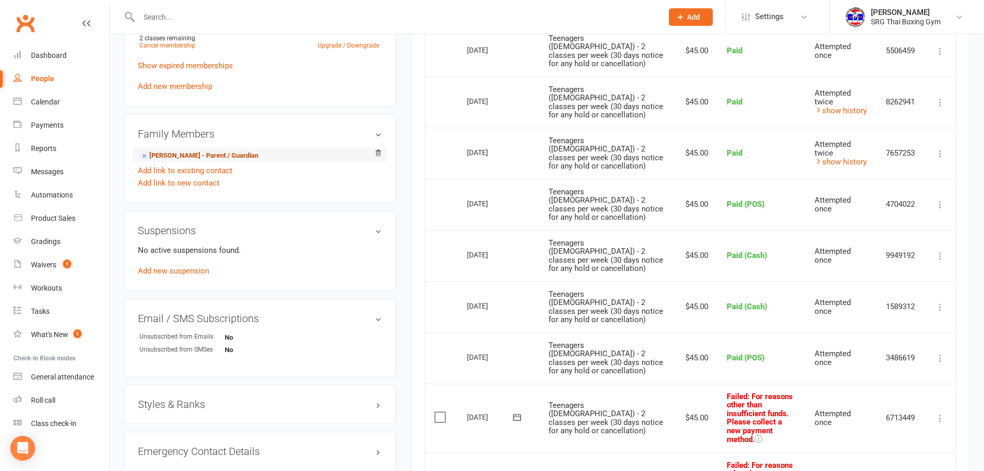
click at [190, 150] on link "[PERSON_NAME] - Parent / Guardian" at bounding box center [199, 155] width 119 height 11
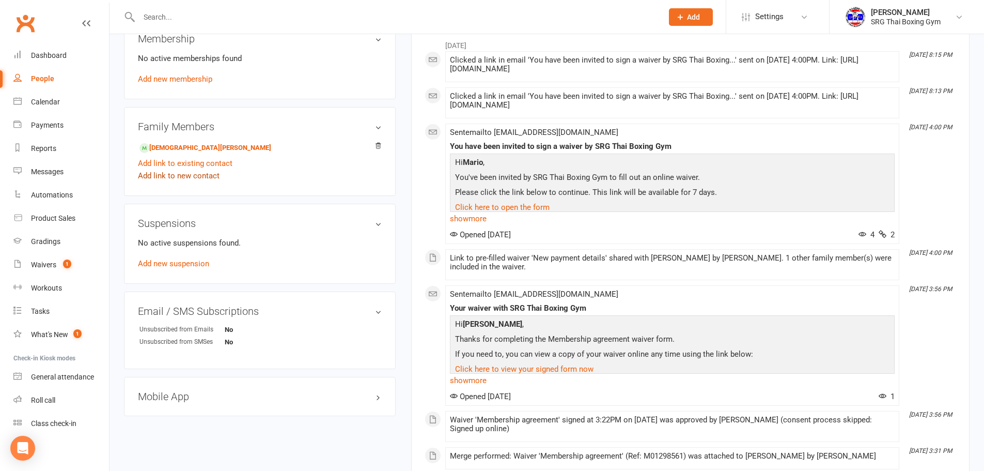
scroll to position [362, 0]
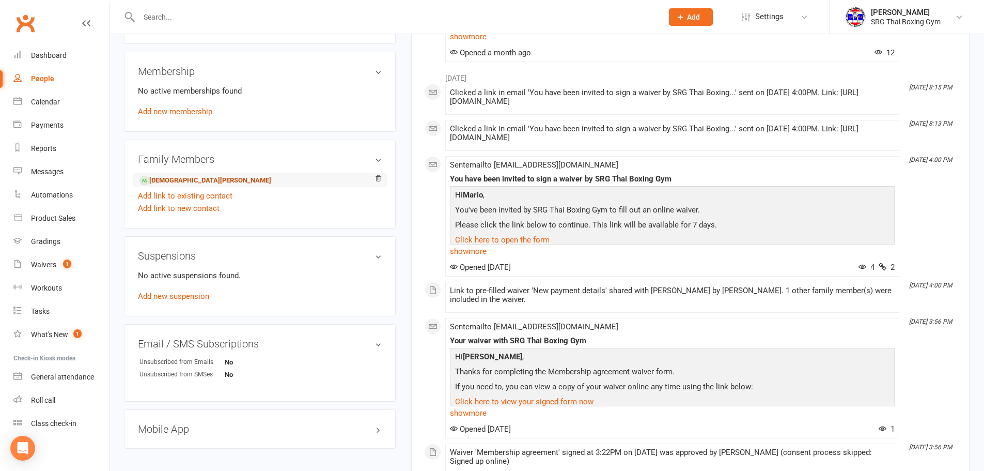
click at [206, 182] on link "[DEMOGRAPHIC_DATA][PERSON_NAME]" at bounding box center [206, 180] width 132 height 11
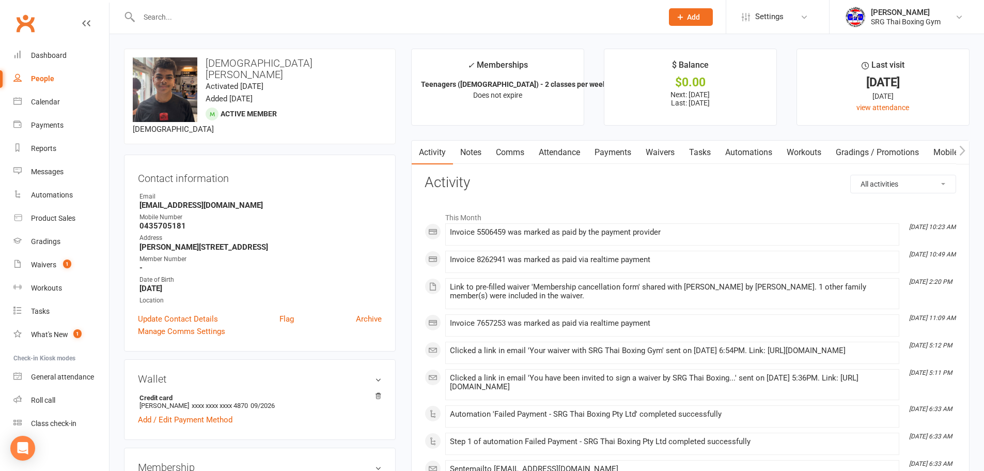
click at [608, 156] on link "Payments" at bounding box center [613, 153] width 51 height 24
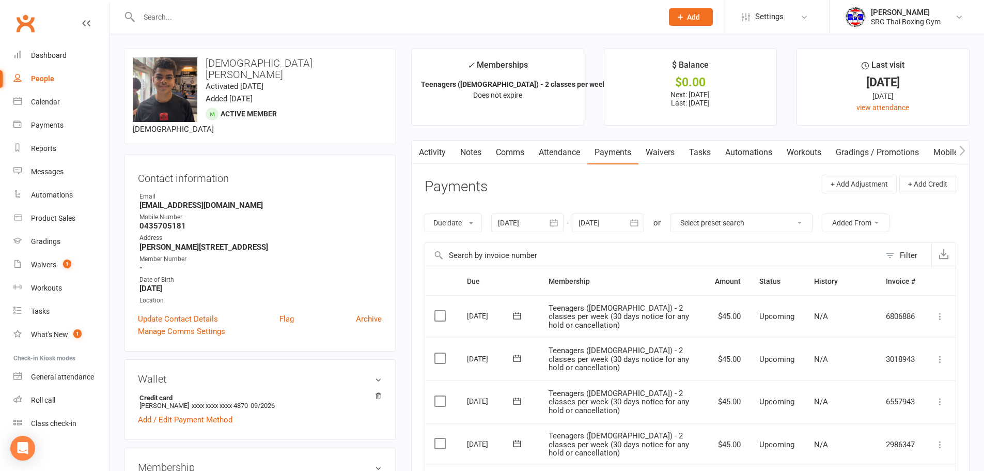
click at [505, 233] on div "Due date Due date Date paid Date failed Date settled [DATE] [DATE] Sun Mon Tue …" at bounding box center [691, 222] width 532 height 39
click at [513, 225] on div at bounding box center [527, 222] width 72 height 19
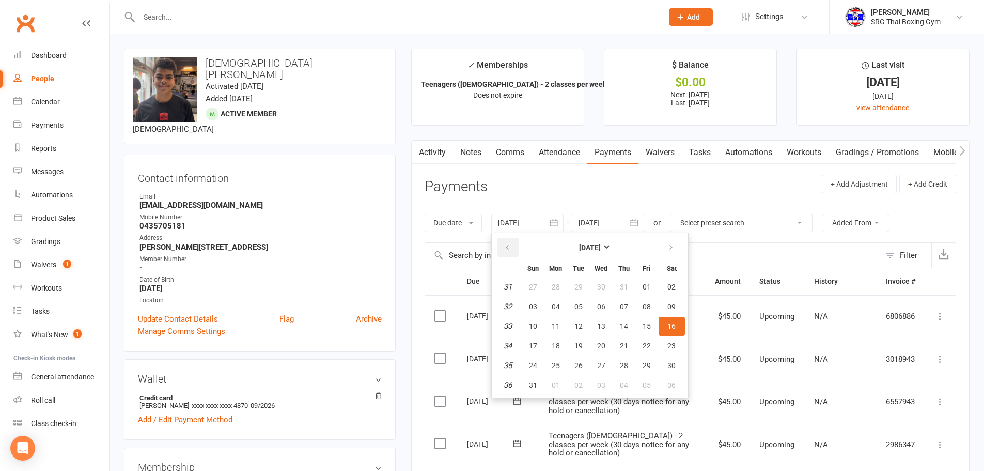
click at [514, 244] on button "button" at bounding box center [508, 247] width 22 height 19
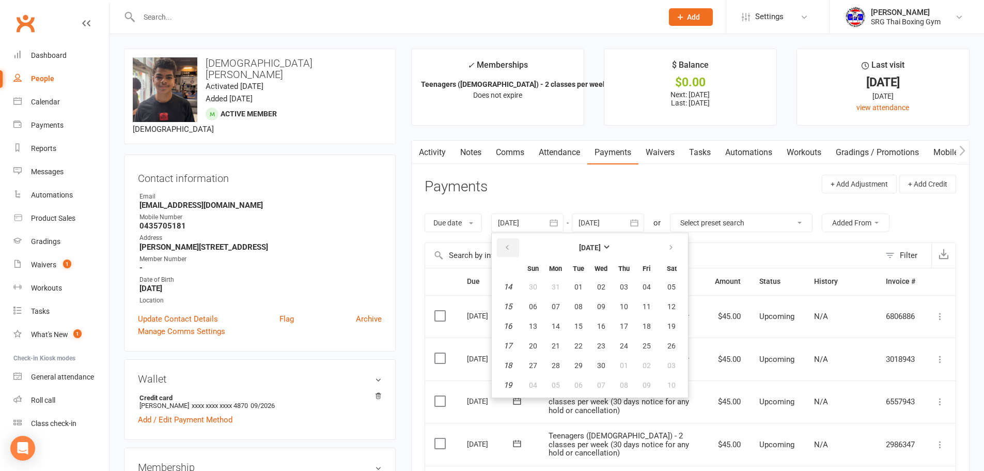
click at [514, 244] on button "button" at bounding box center [508, 247] width 22 height 19
click at [577, 346] on span "19" at bounding box center [579, 346] width 8 height 8
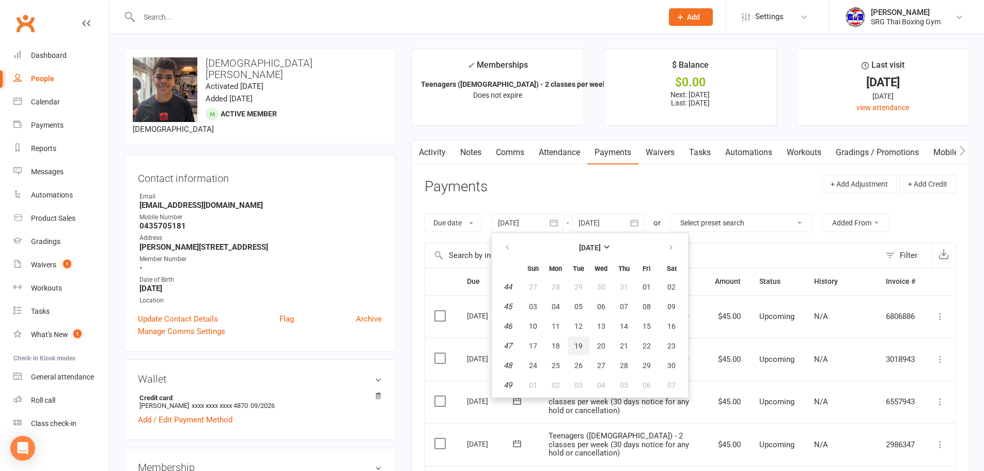
type input "[DATE]"
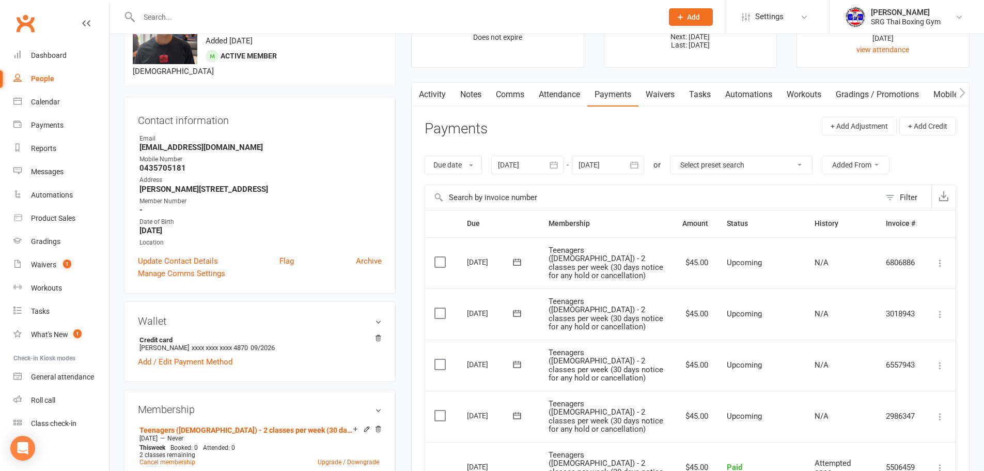
scroll to position [52, 0]
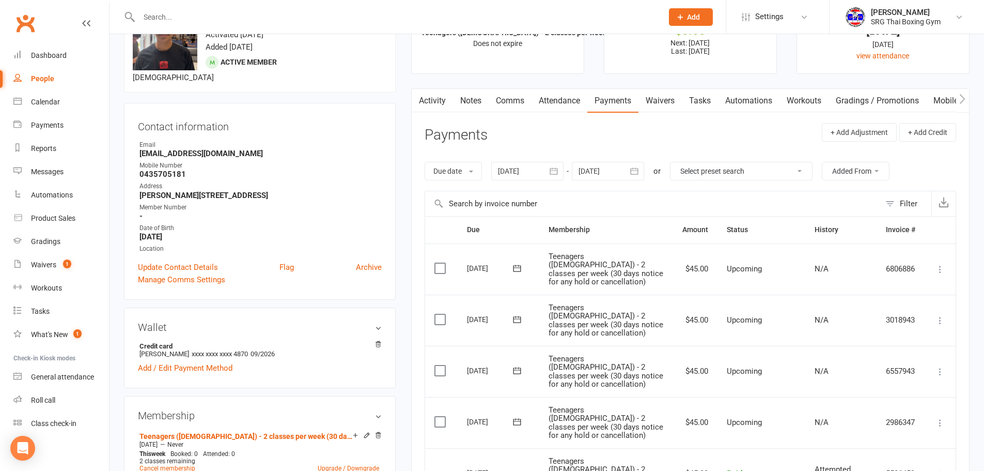
click at [211, 149] on strong "[EMAIL_ADDRESS][DOMAIN_NAME]" at bounding box center [261, 153] width 242 height 9
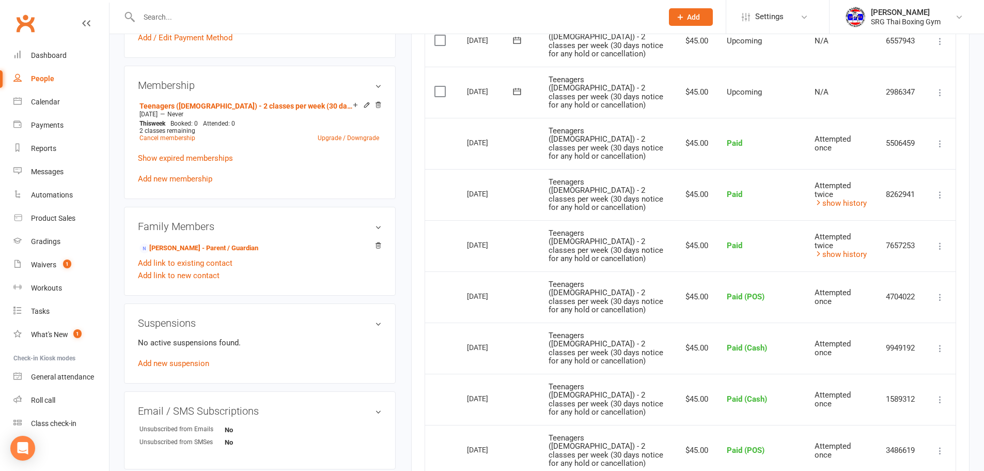
scroll to position [413, 0]
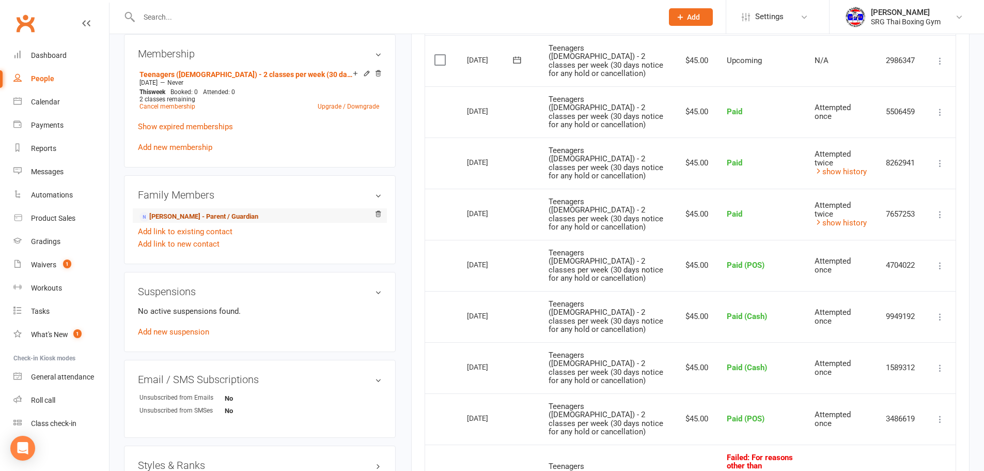
click at [183, 211] on link "[PERSON_NAME] - Parent / Guardian" at bounding box center [199, 216] width 119 height 11
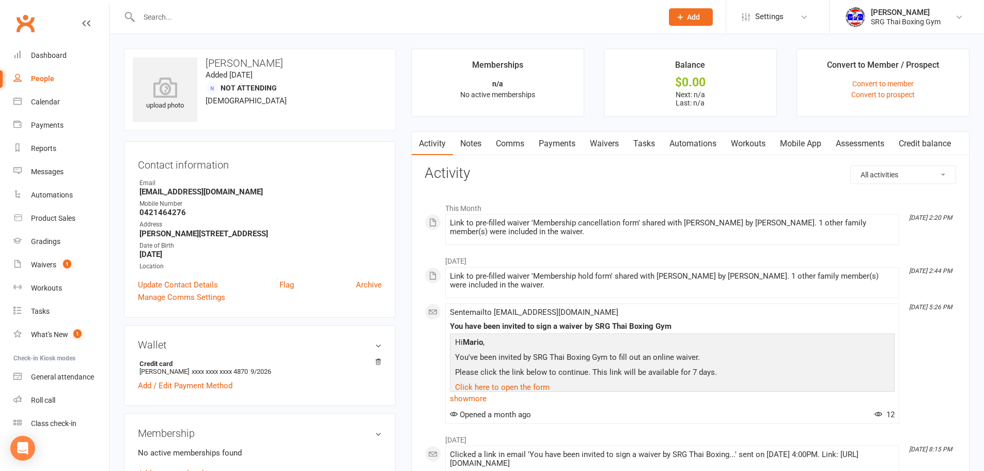
click at [187, 195] on strong "[EMAIL_ADDRESS][DOMAIN_NAME]" at bounding box center [261, 191] width 242 height 9
copy render-form-field "[EMAIL_ADDRESS][DOMAIN_NAME]"
click at [201, 250] on strong "[DATE]" at bounding box center [261, 254] width 242 height 9
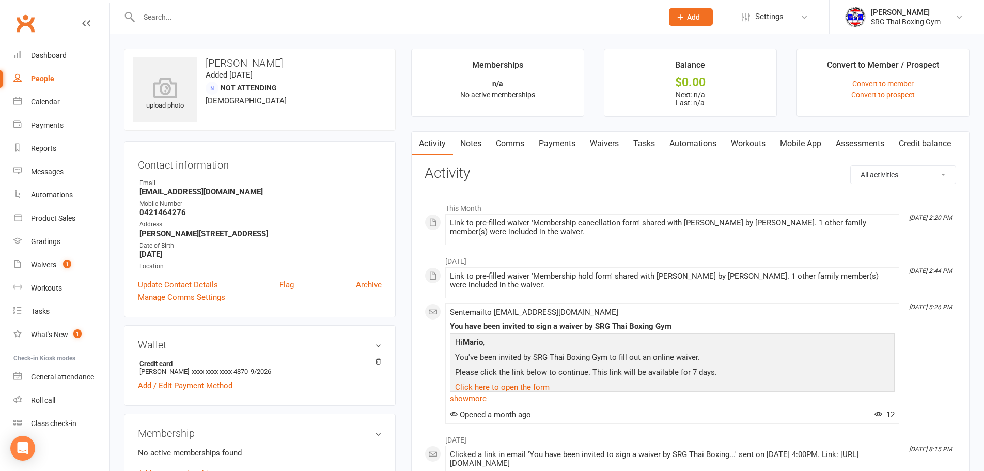
click at [169, 209] on strong "0421464276" at bounding box center [261, 212] width 242 height 9
click at [168, 213] on strong "0421464276" at bounding box center [261, 212] width 242 height 9
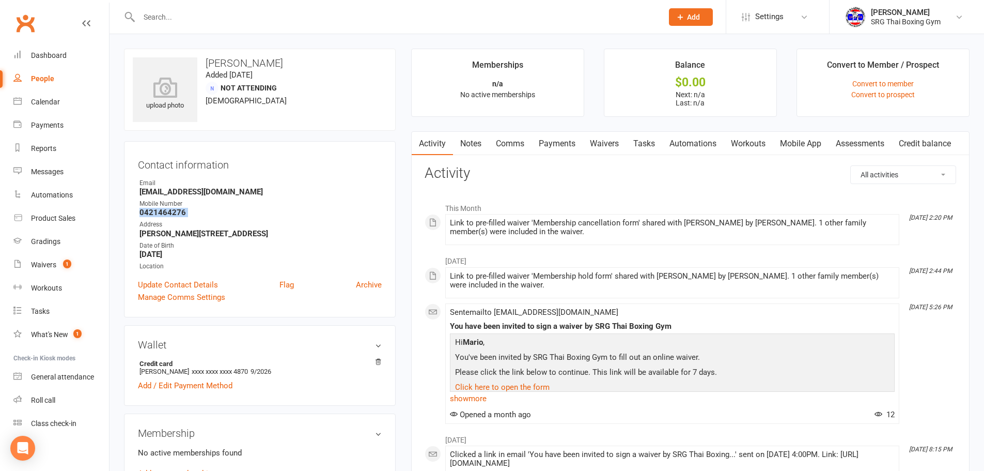
click at [168, 213] on strong "0421464276" at bounding box center [261, 212] width 242 height 9
copy render-form-field "0421464276"
click at [918, 320] on div "August [DATE] 2:44 PM Link to pre-filled waiver 'Membership hold form' shared w…" at bounding box center [691, 336] width 532 height 173
click at [803, 86] on li "Convert to Member / Prospect Convert to member Convert to prospect" at bounding box center [883, 83] width 173 height 68
